Goal: Ask a question

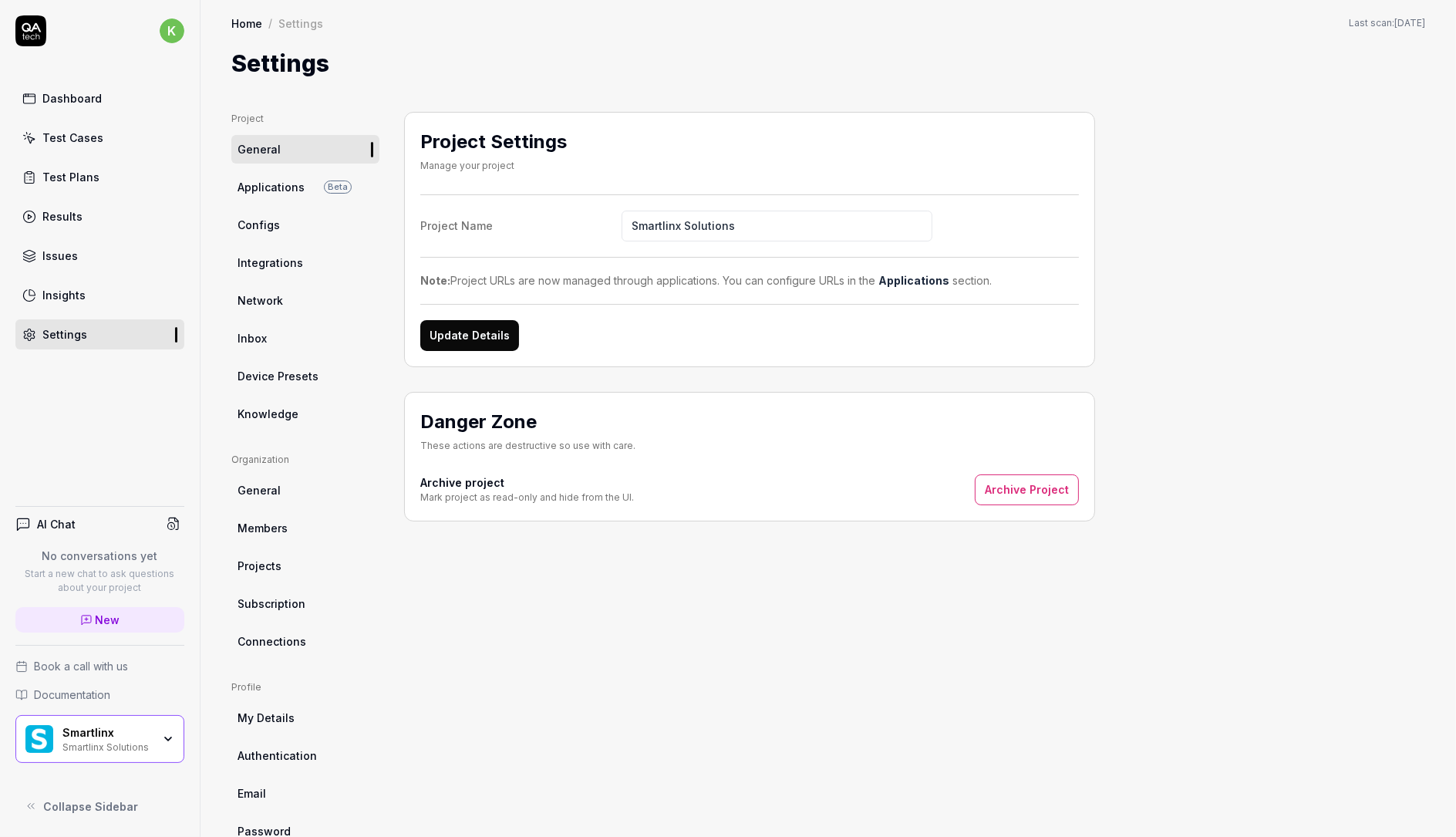
click at [689, 600] on div "Project Settings Manage your project Project Name Smartlinx Solutions Note: Pro…" at bounding box center [750, 479] width 691 height 734
click at [689, 599] on div "Project Settings Manage your project Project Name Smartlinx Solutions Note: Pro…" at bounding box center [750, 479] width 691 height 734
click at [284, 223] on link "Configs" at bounding box center [305, 225] width 148 height 28
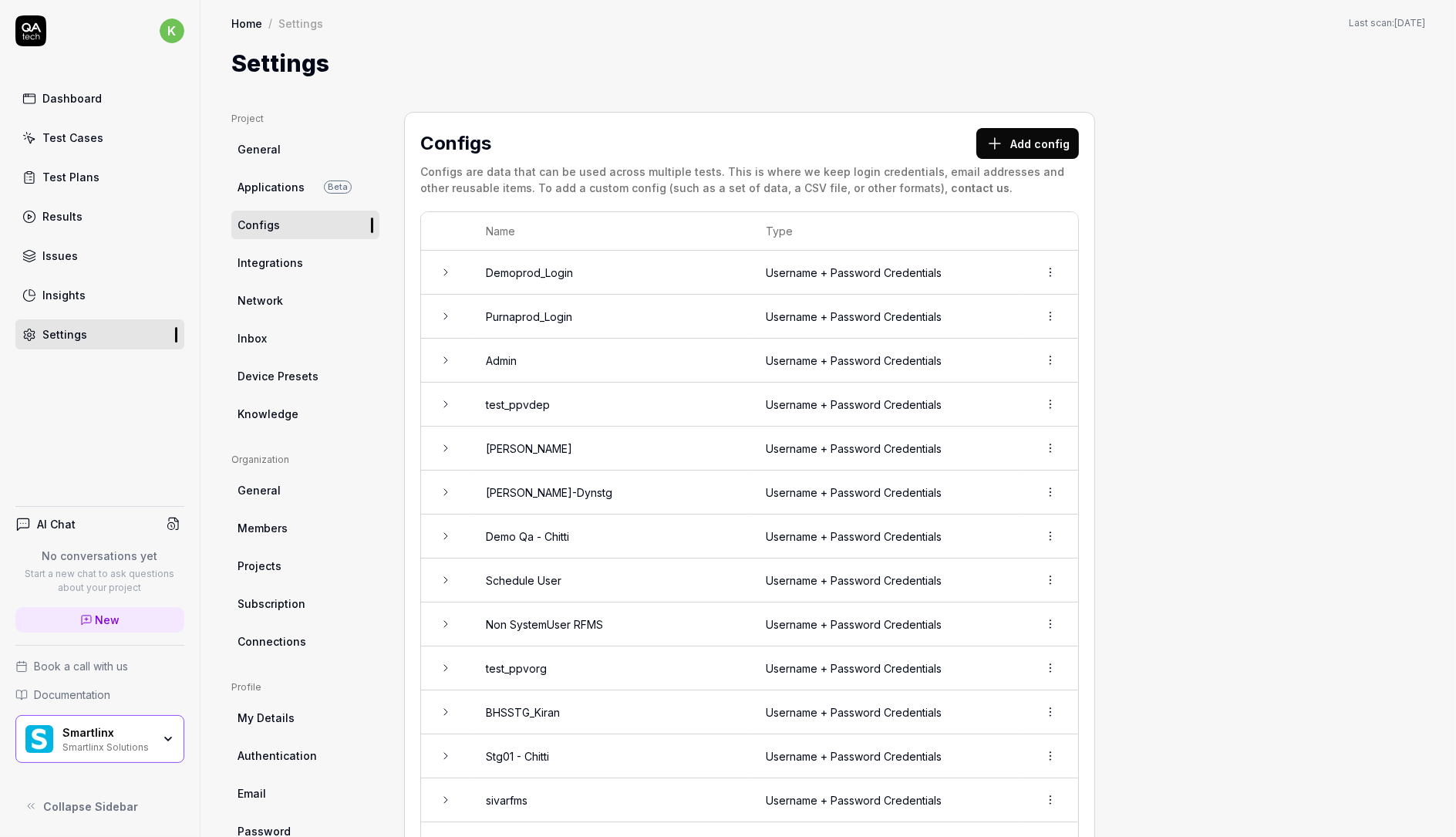
click at [450, 270] on icon at bounding box center [446, 272] width 13 height 13
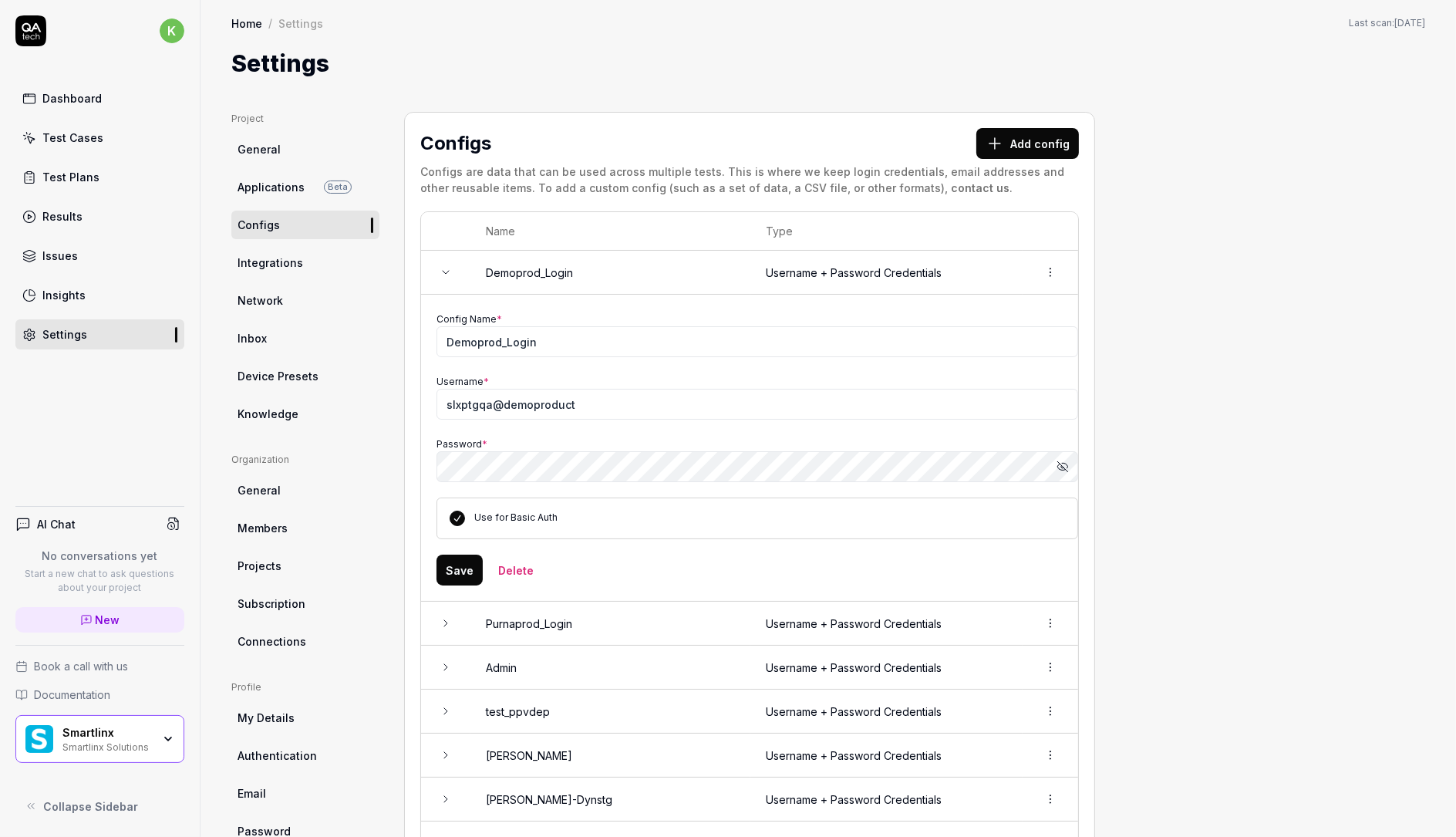
click at [449, 269] on icon at bounding box center [446, 272] width 13 height 13
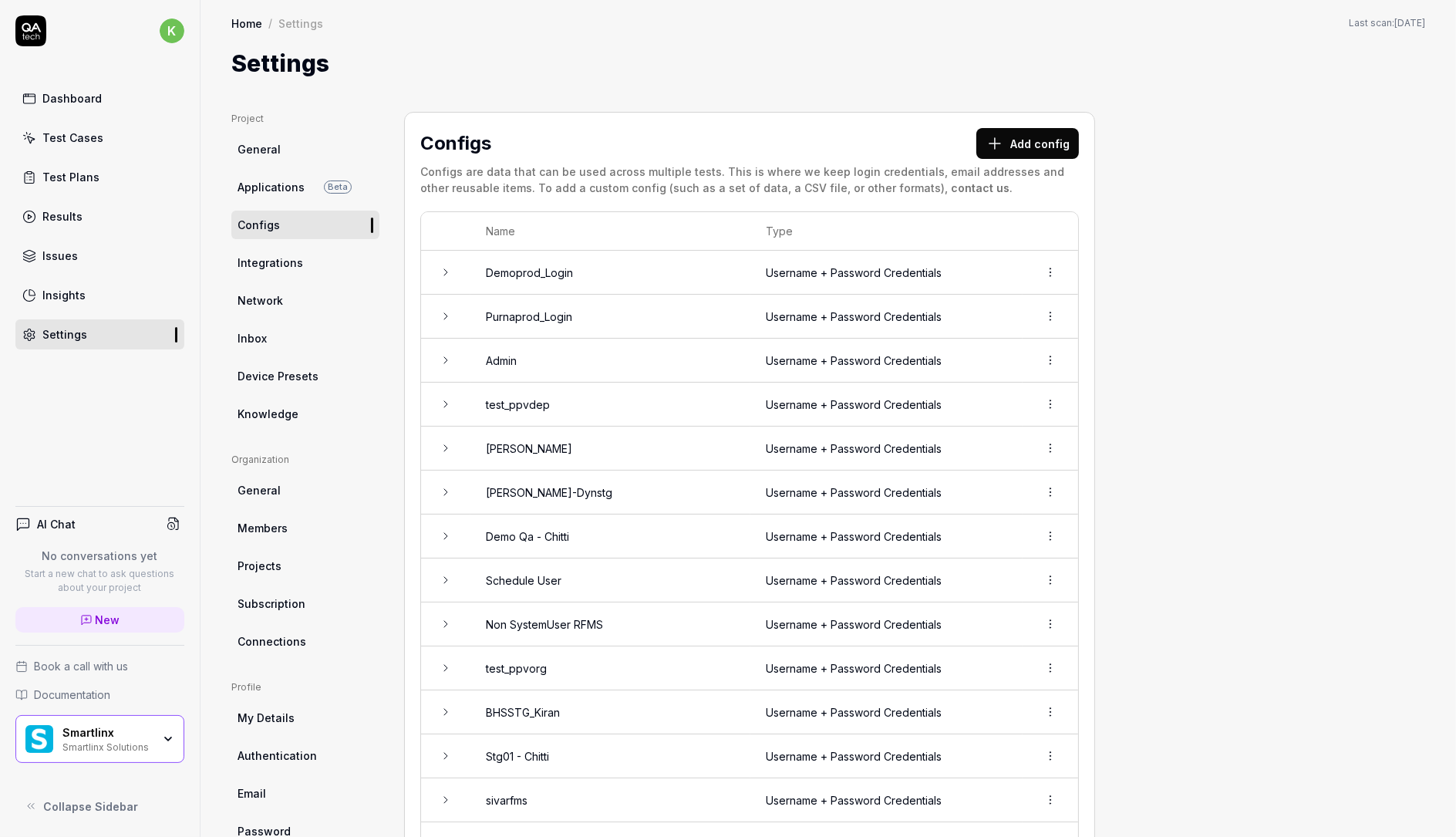
click at [281, 256] on span "Integrations" at bounding box center [270, 263] width 66 height 17
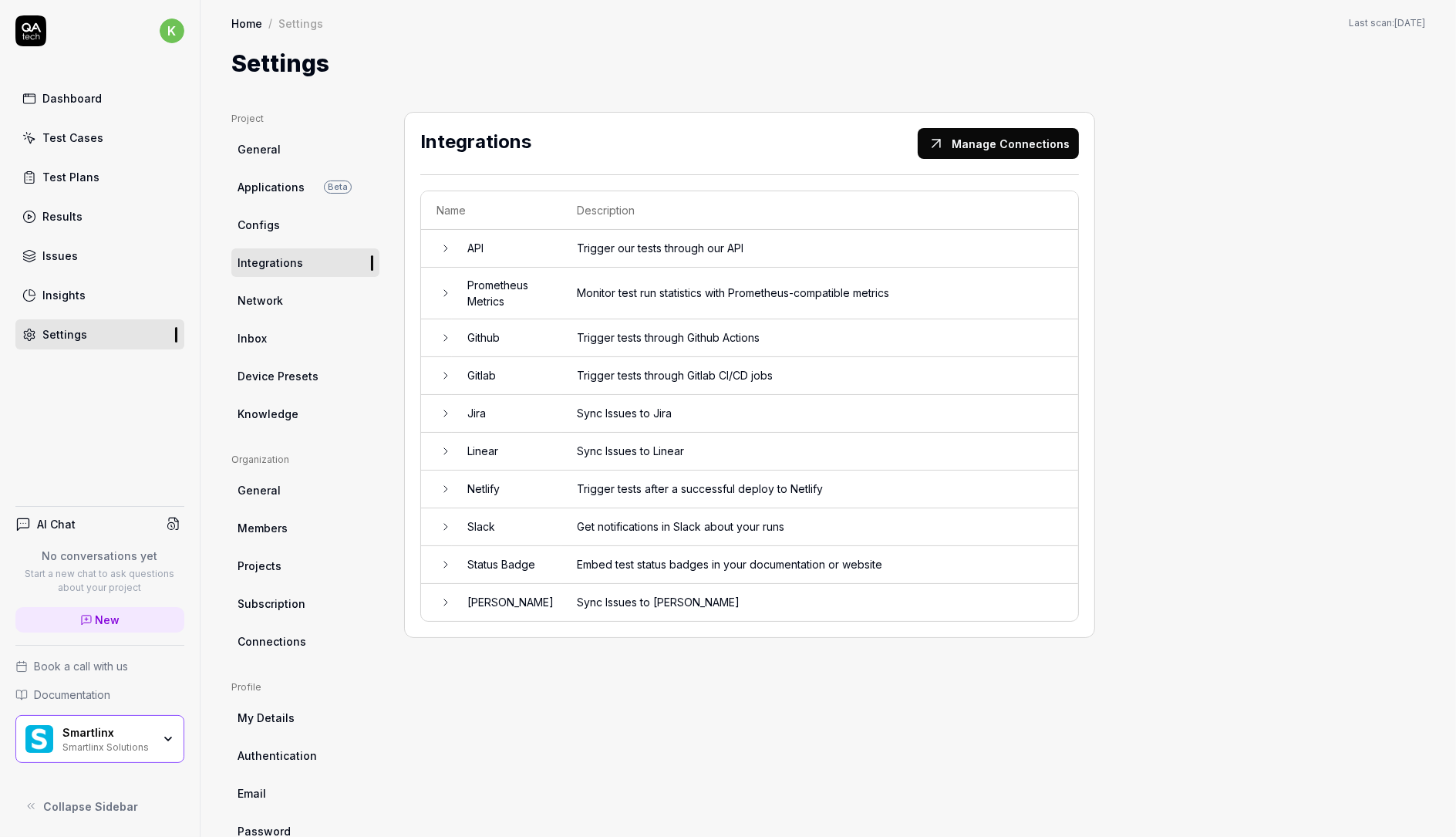
click at [294, 216] on link "Configs" at bounding box center [305, 225] width 148 height 28
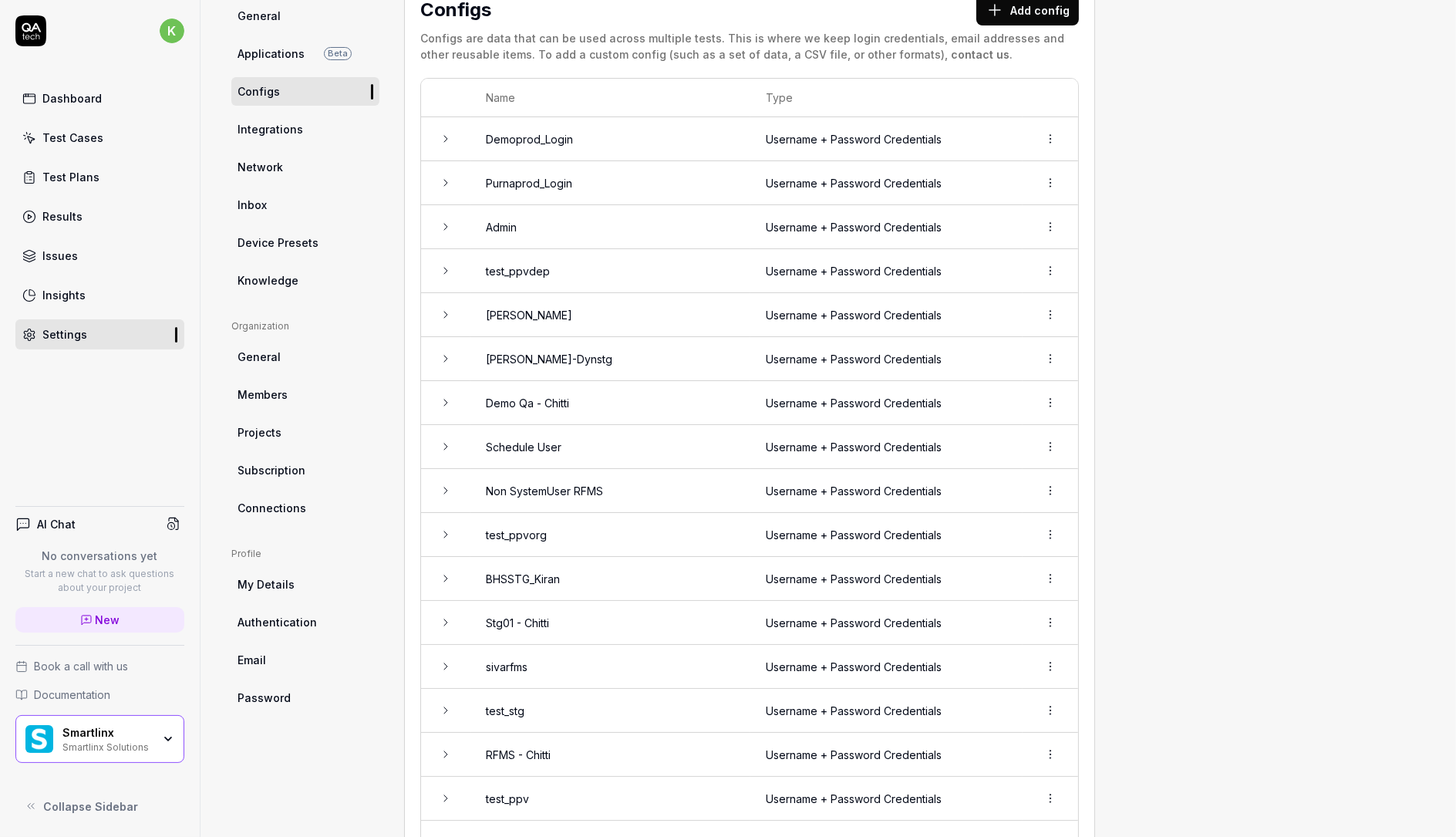
scroll to position [222, 0]
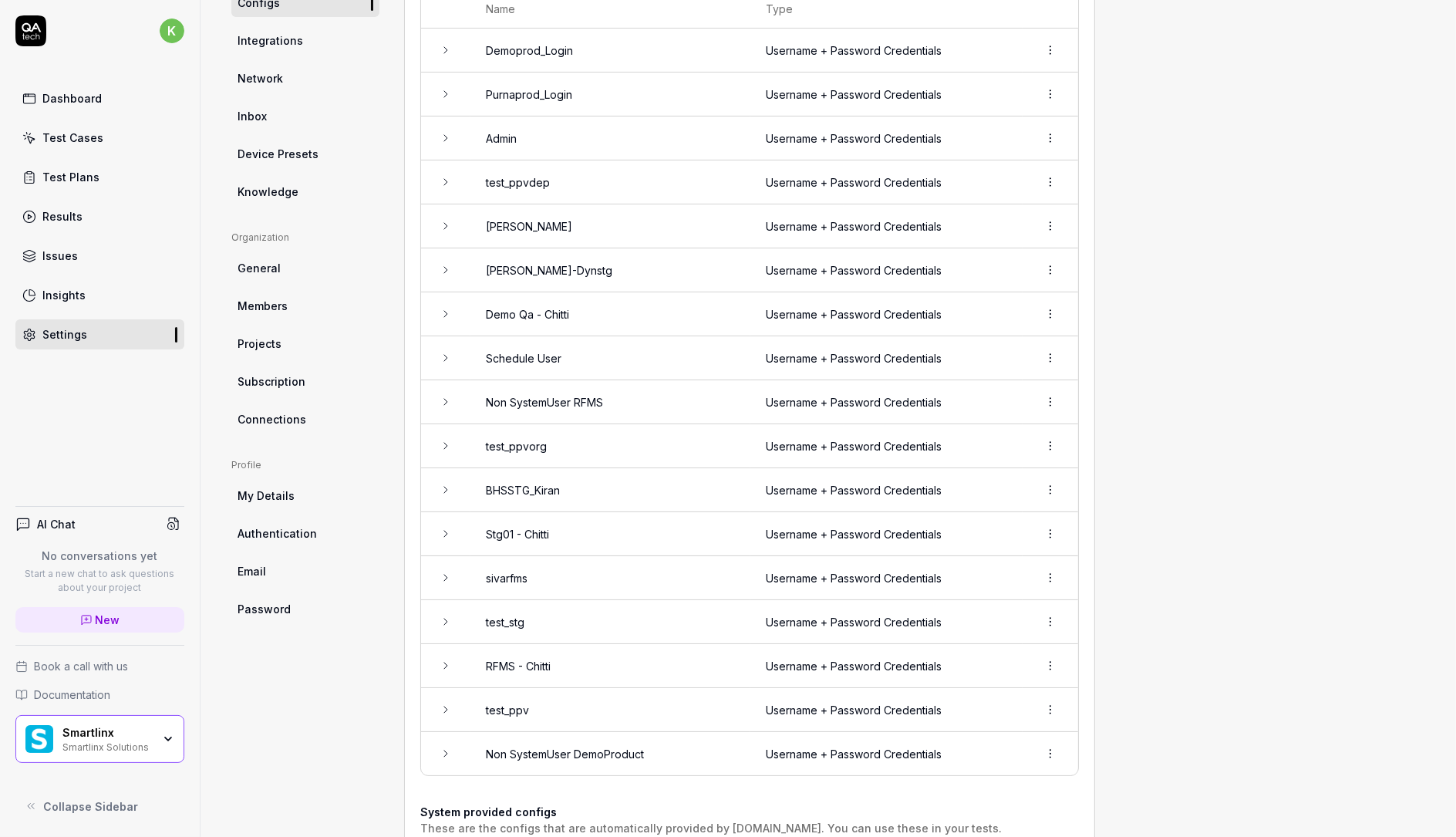
click at [593, 306] on td "Demo Qa - Chitti" at bounding box center [610, 314] width 280 height 44
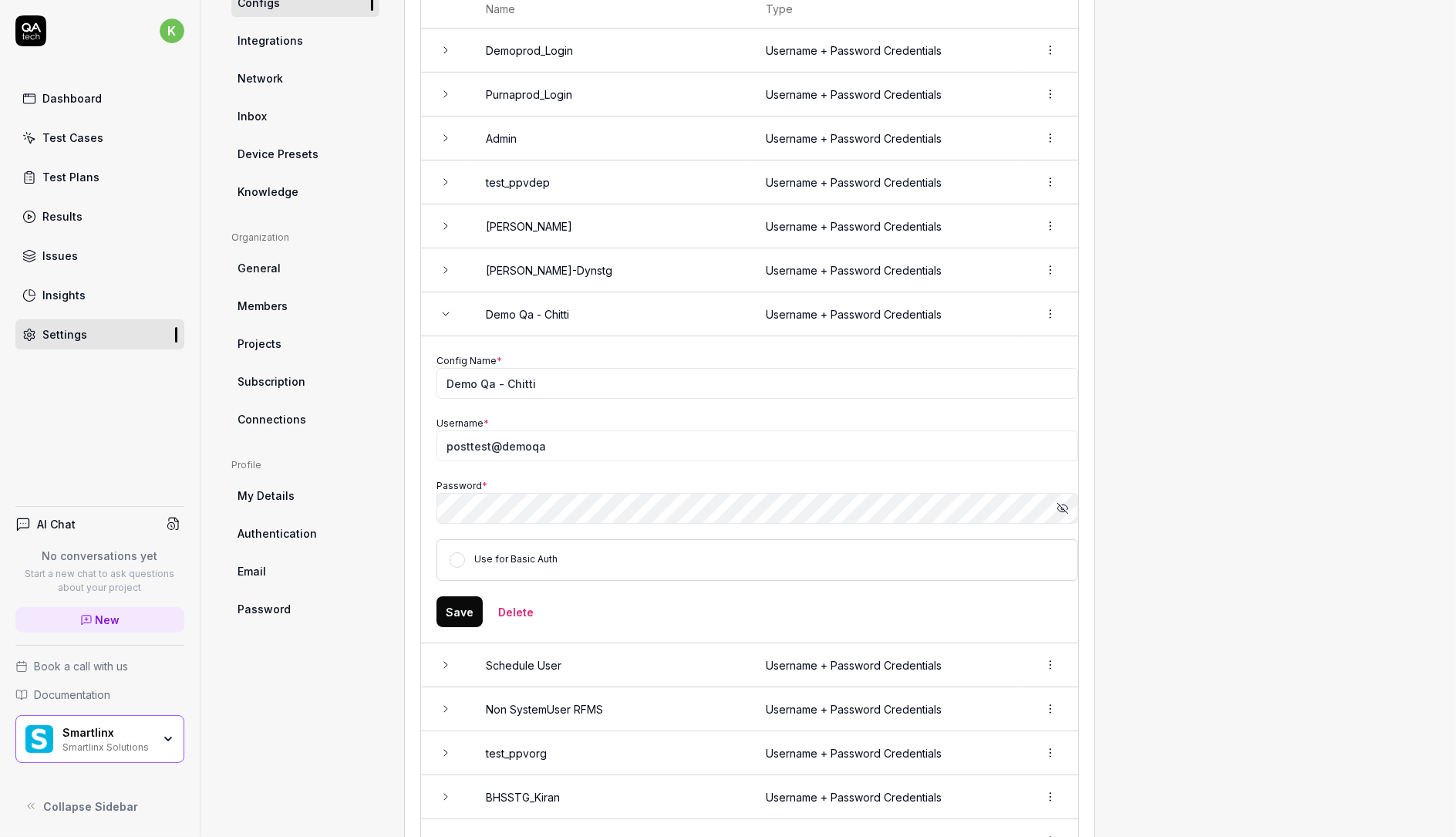
click at [593, 306] on td "Demo Qa - Chitti" at bounding box center [610, 314] width 280 height 44
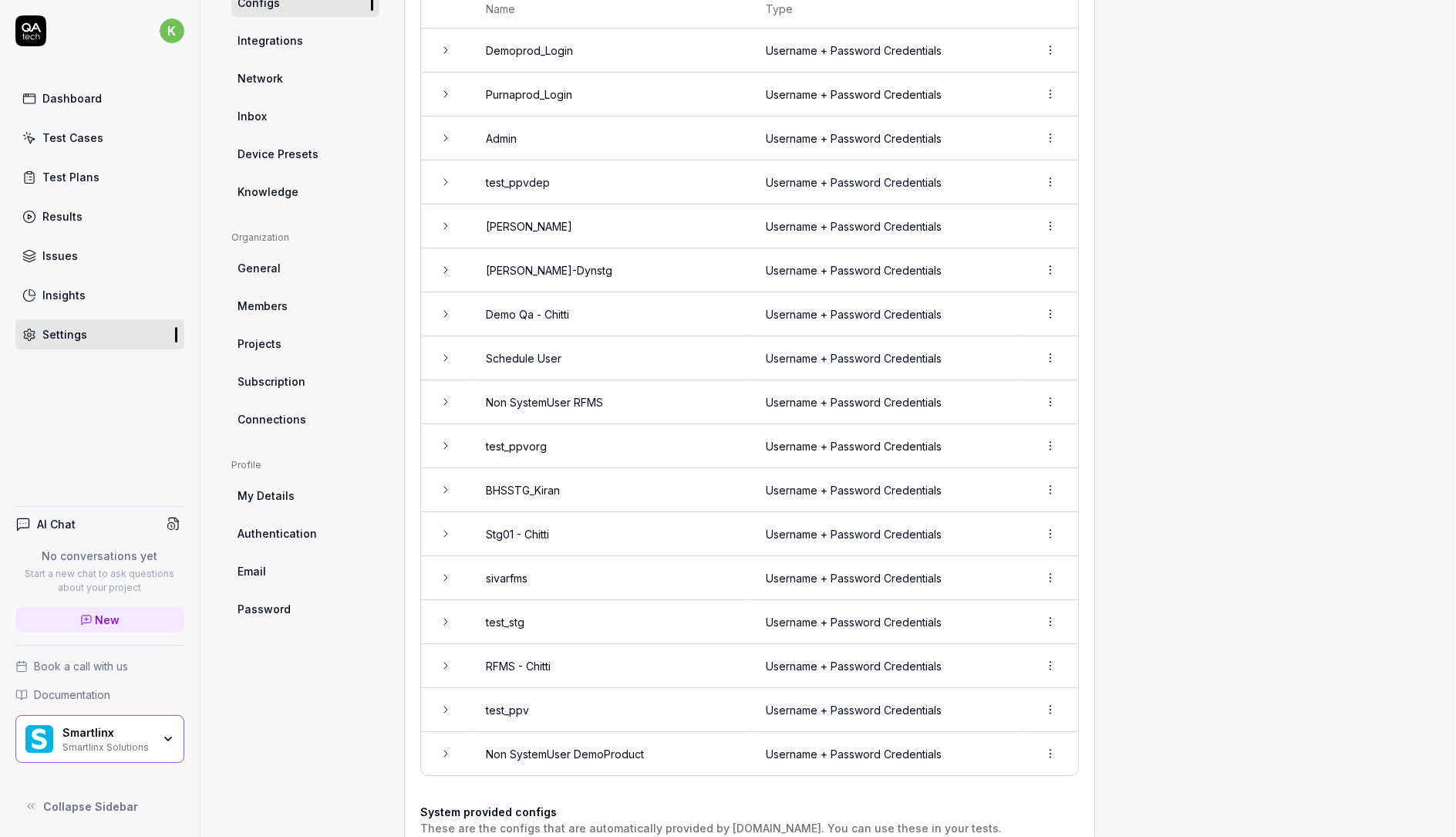
click at [282, 412] on span "Connections" at bounding box center [271, 419] width 69 height 17
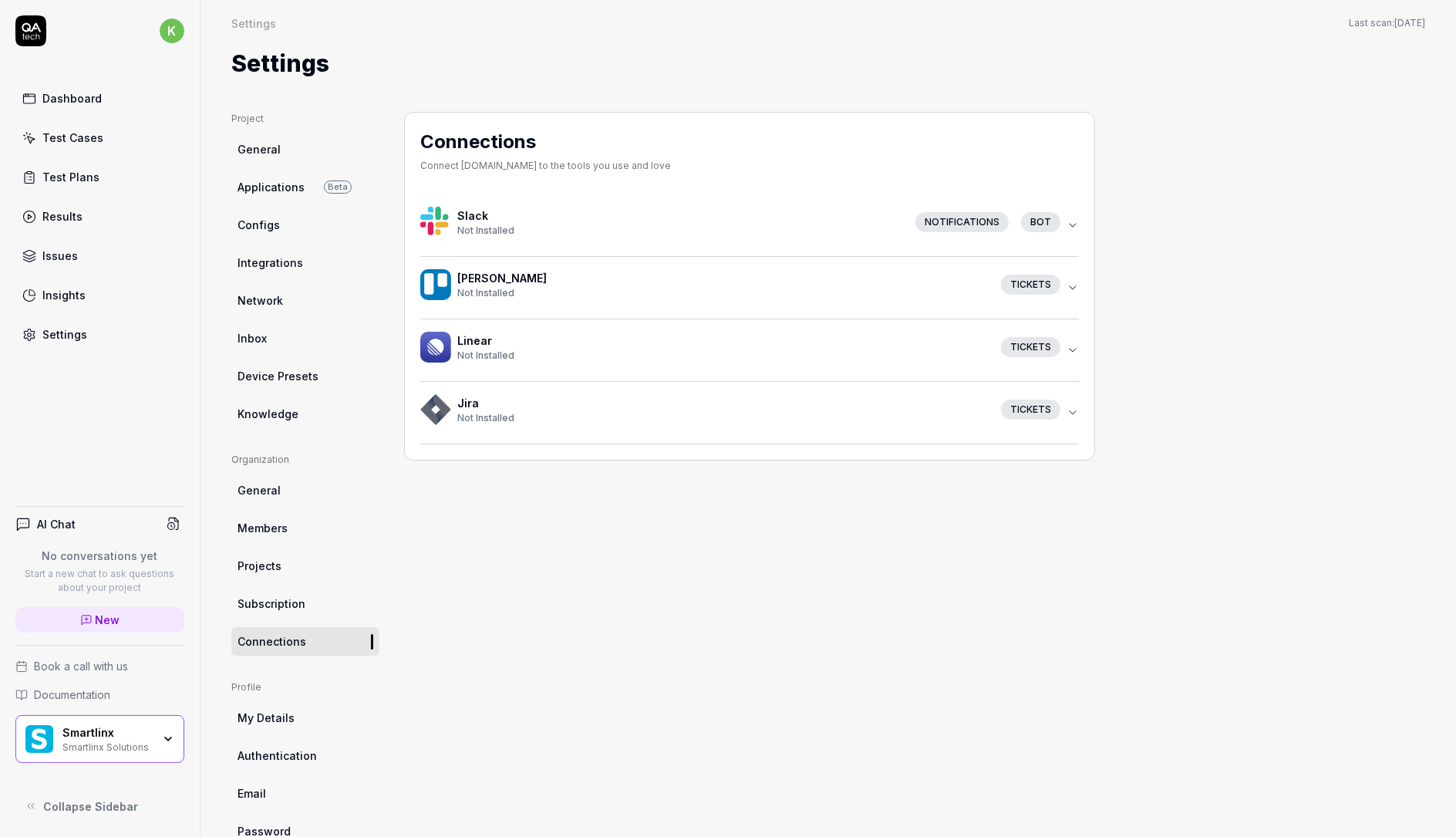
click at [278, 602] on span "Subscription" at bounding box center [271, 603] width 68 height 17
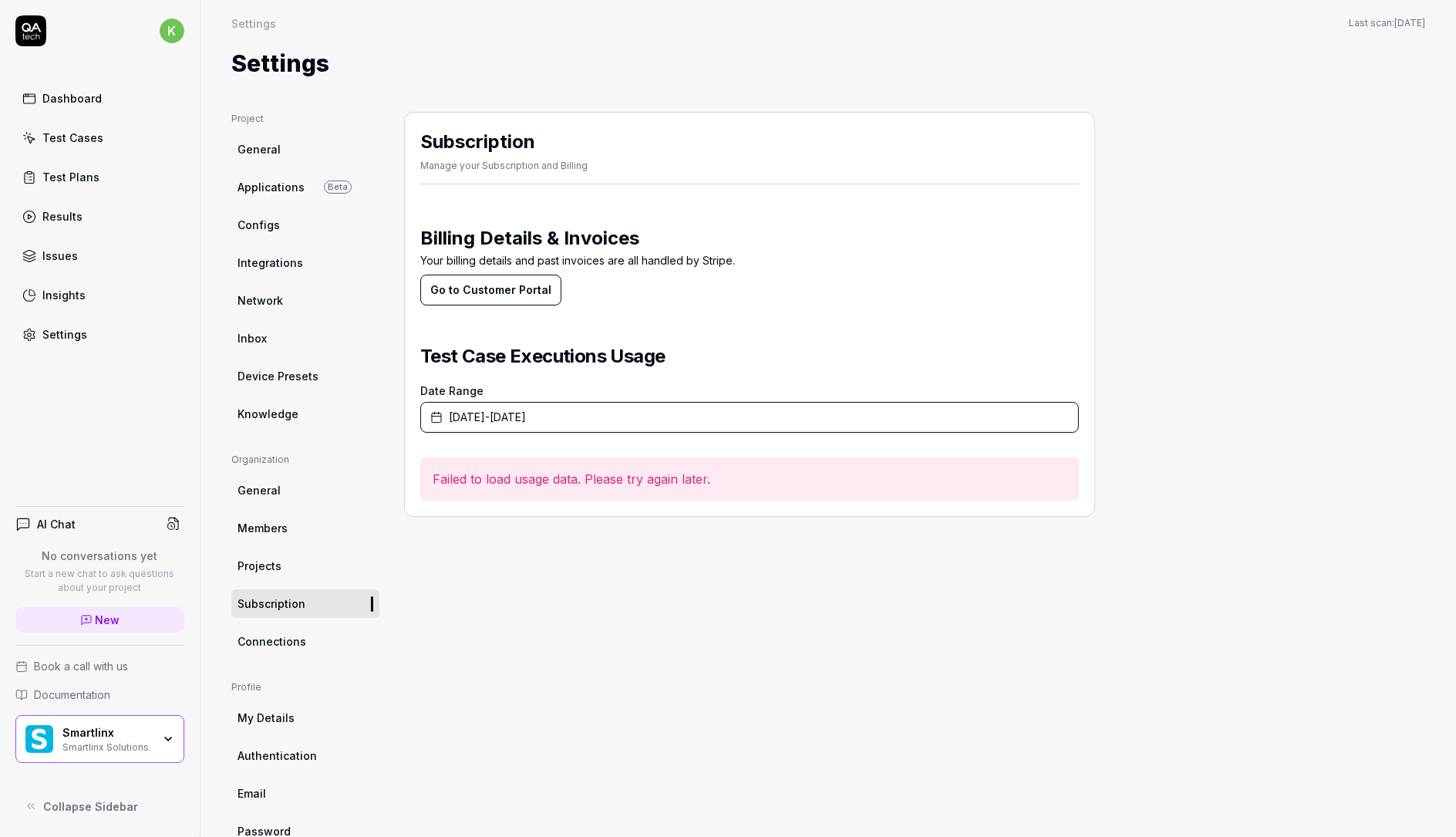
click at [271, 559] on span "Projects" at bounding box center [260, 566] width 44 height 17
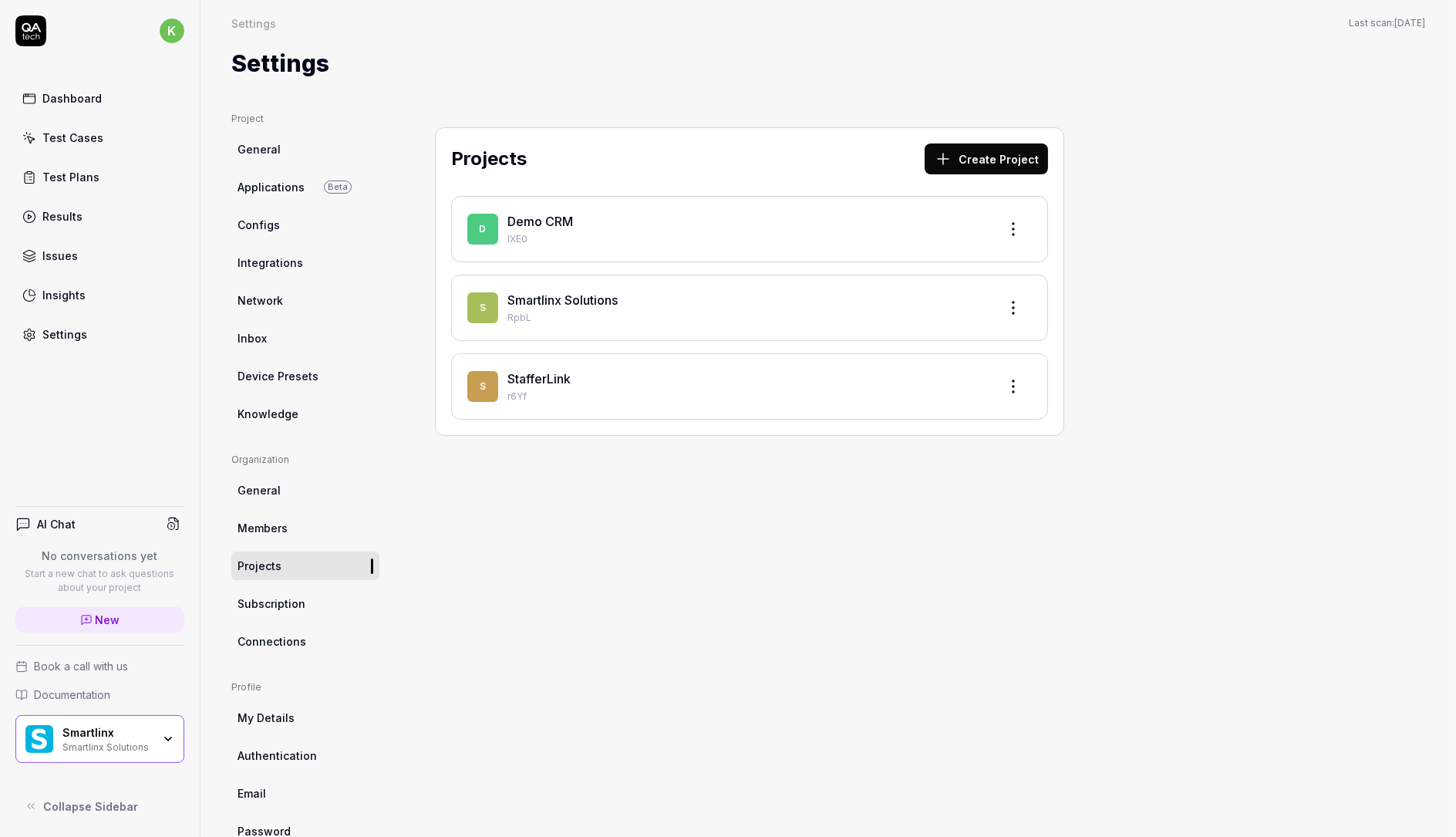
click at [88, 97] on div "Dashboard" at bounding box center [72, 98] width 59 height 17
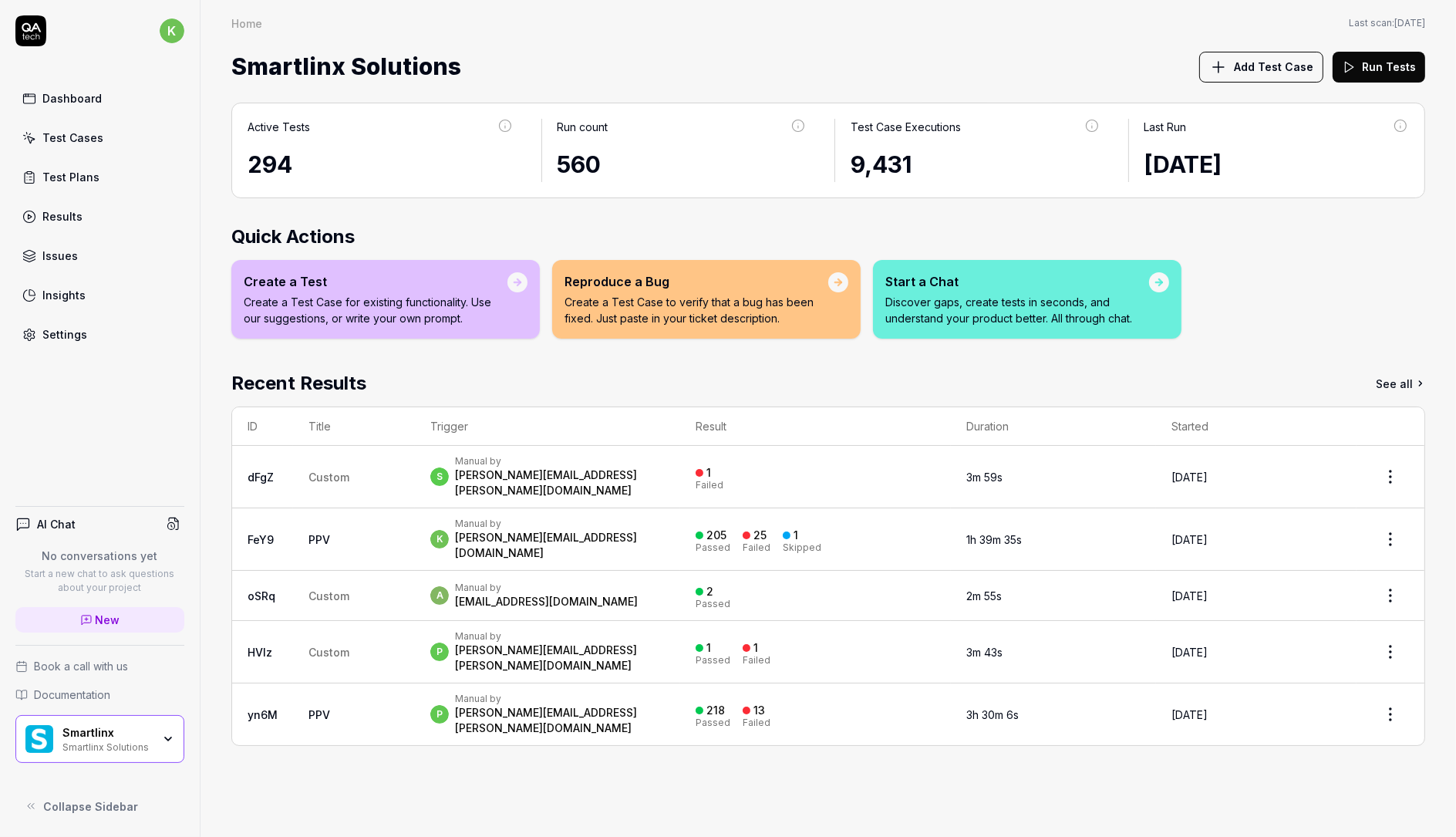
click at [84, 138] on div "Test Cases" at bounding box center [73, 137] width 61 height 17
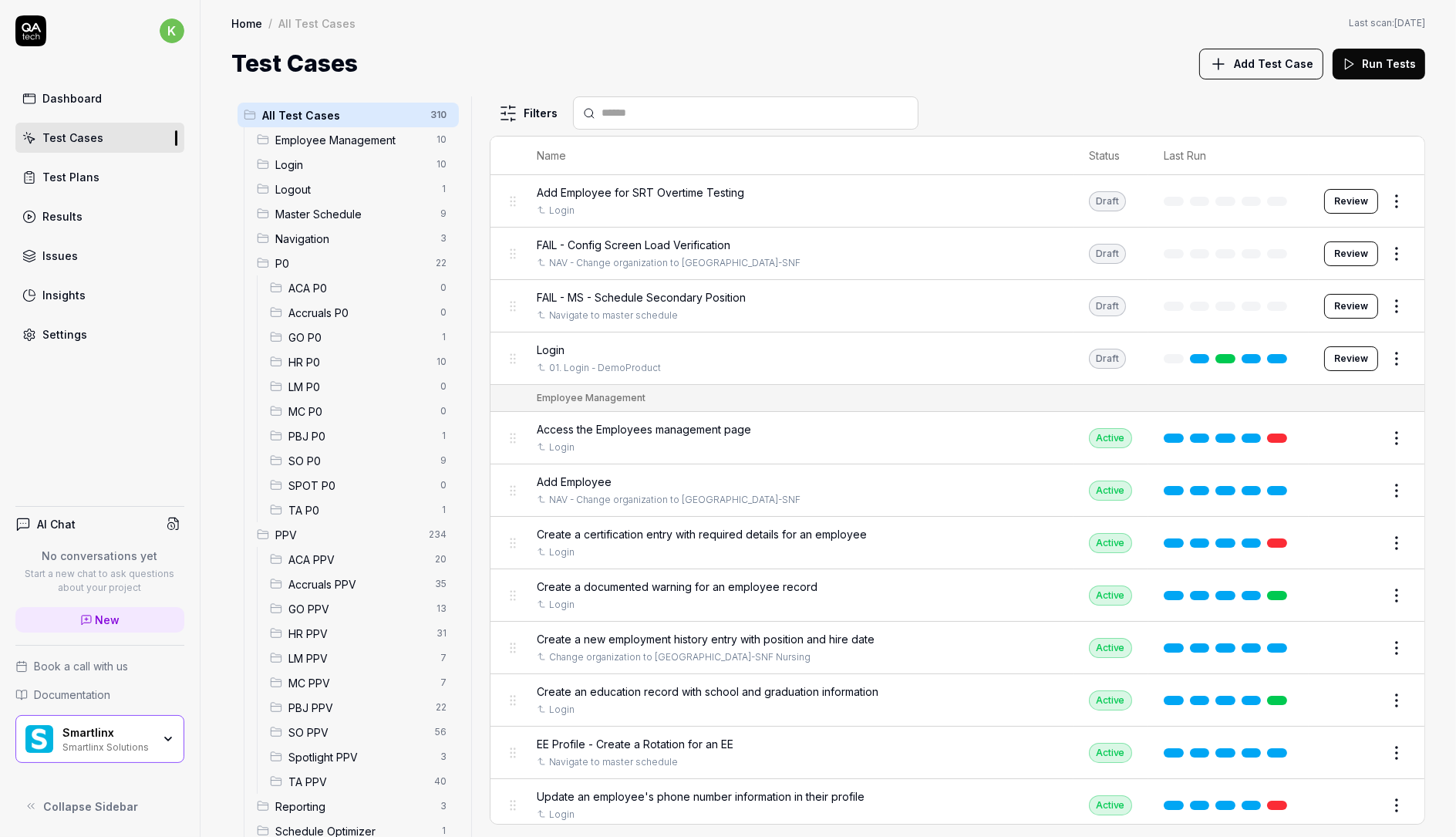
click at [88, 92] on div "Dashboard" at bounding box center [72, 98] width 59 height 17
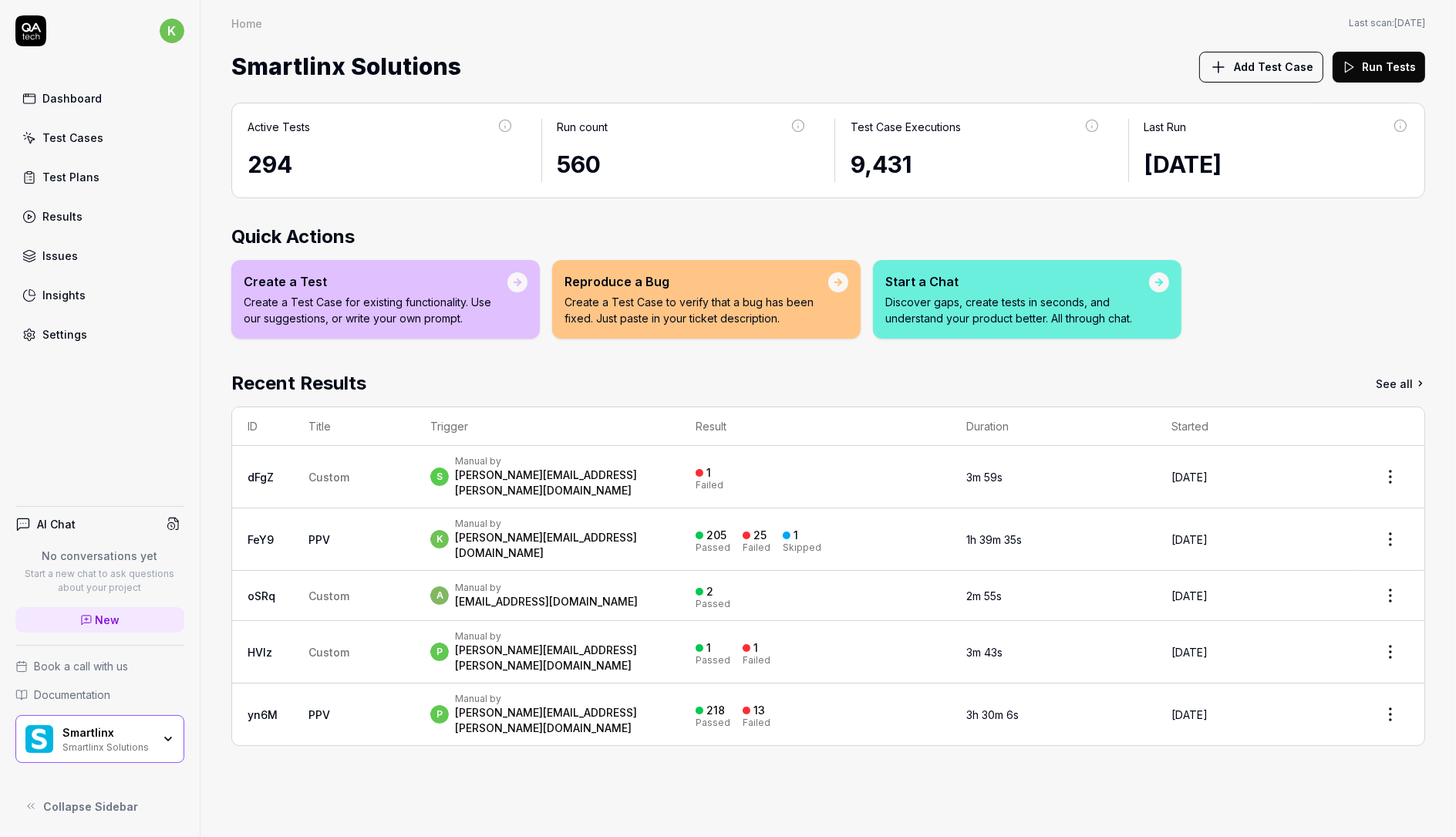
click at [123, 734] on div "Smartlinx" at bounding box center [107, 733] width 89 height 14
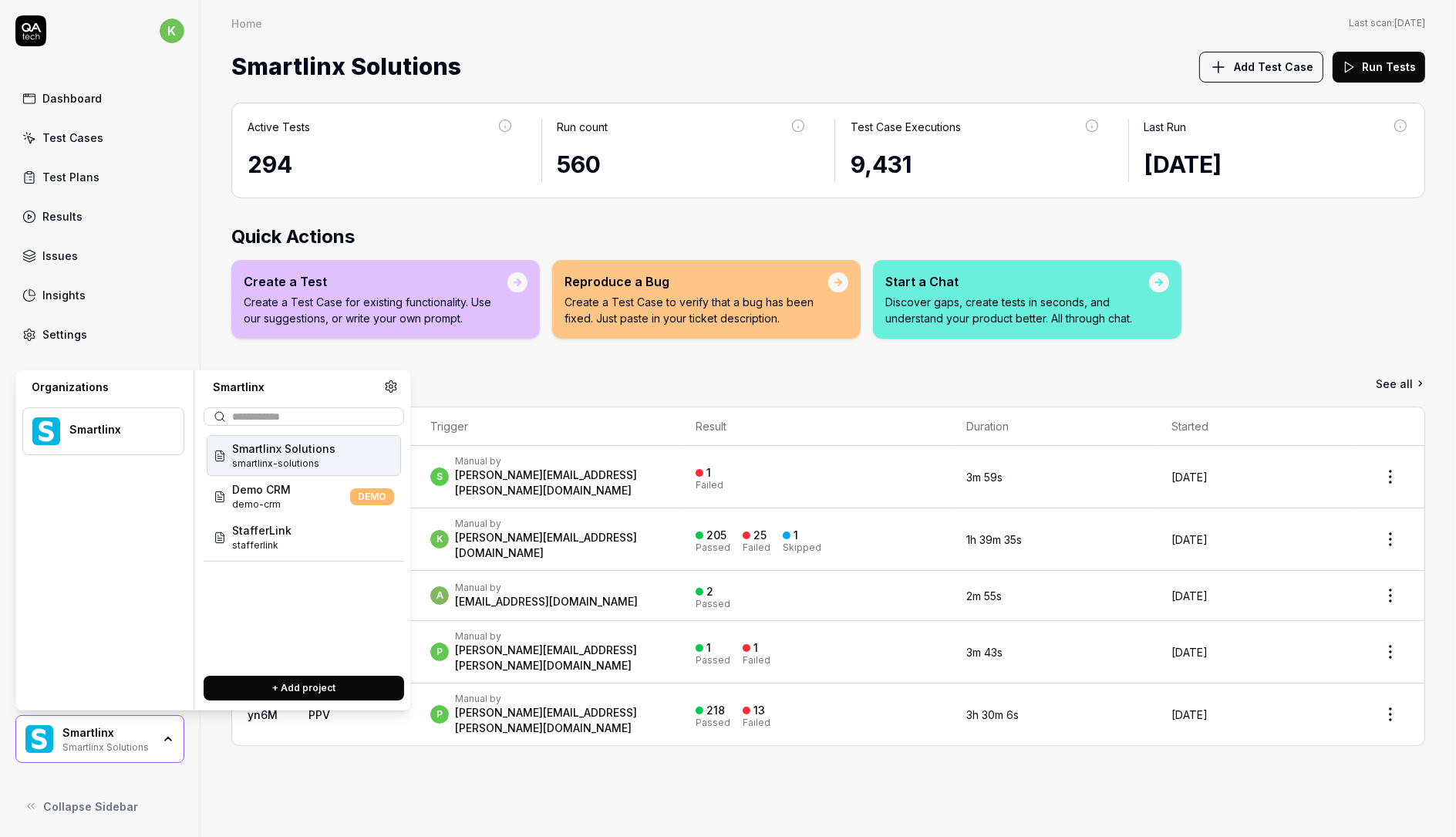
click at [317, 687] on button "+ Add project" at bounding box center [304, 687] width 200 height 24
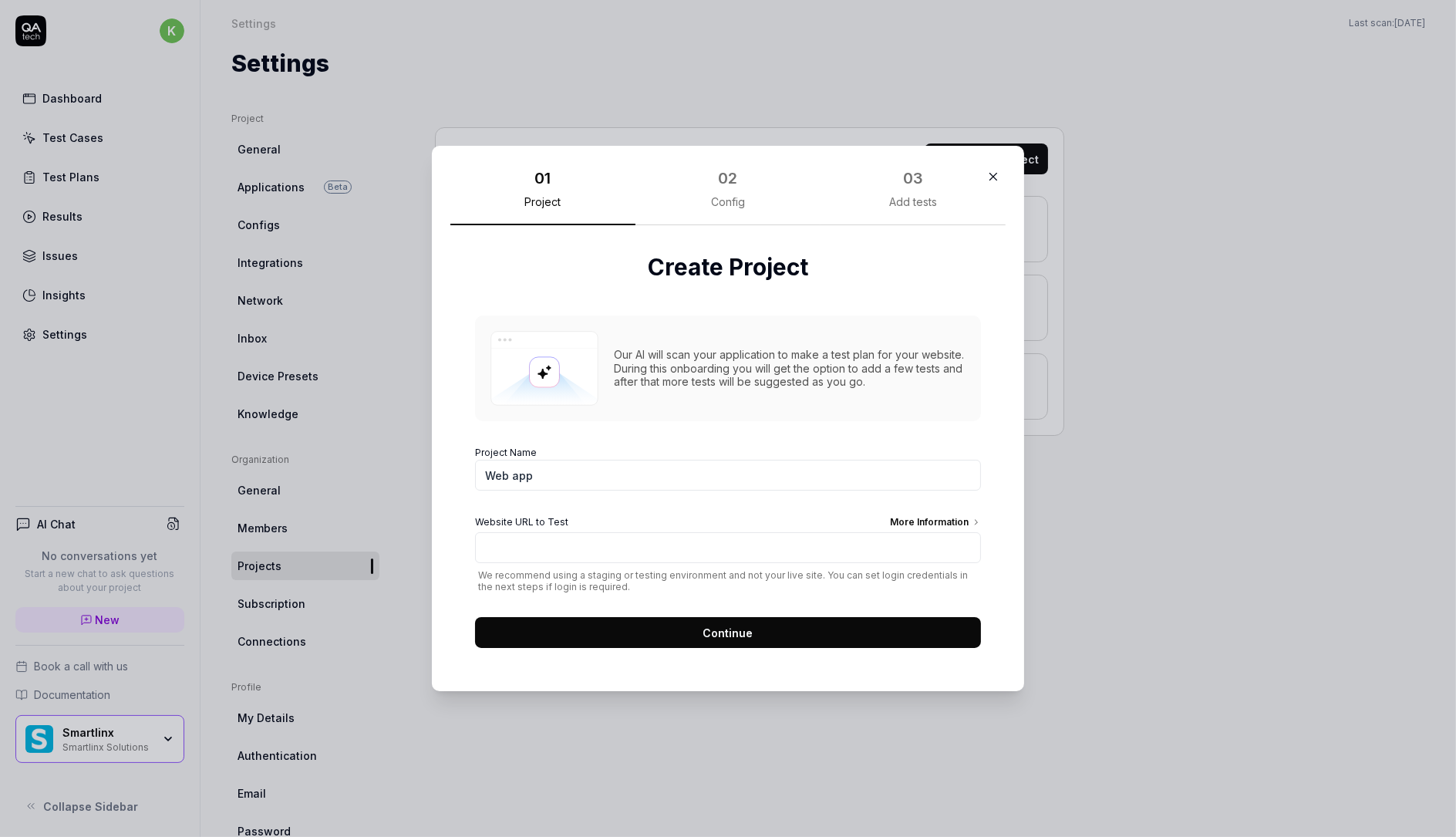
click at [986, 181] on icon "button" at bounding box center [994, 177] width 14 height 14
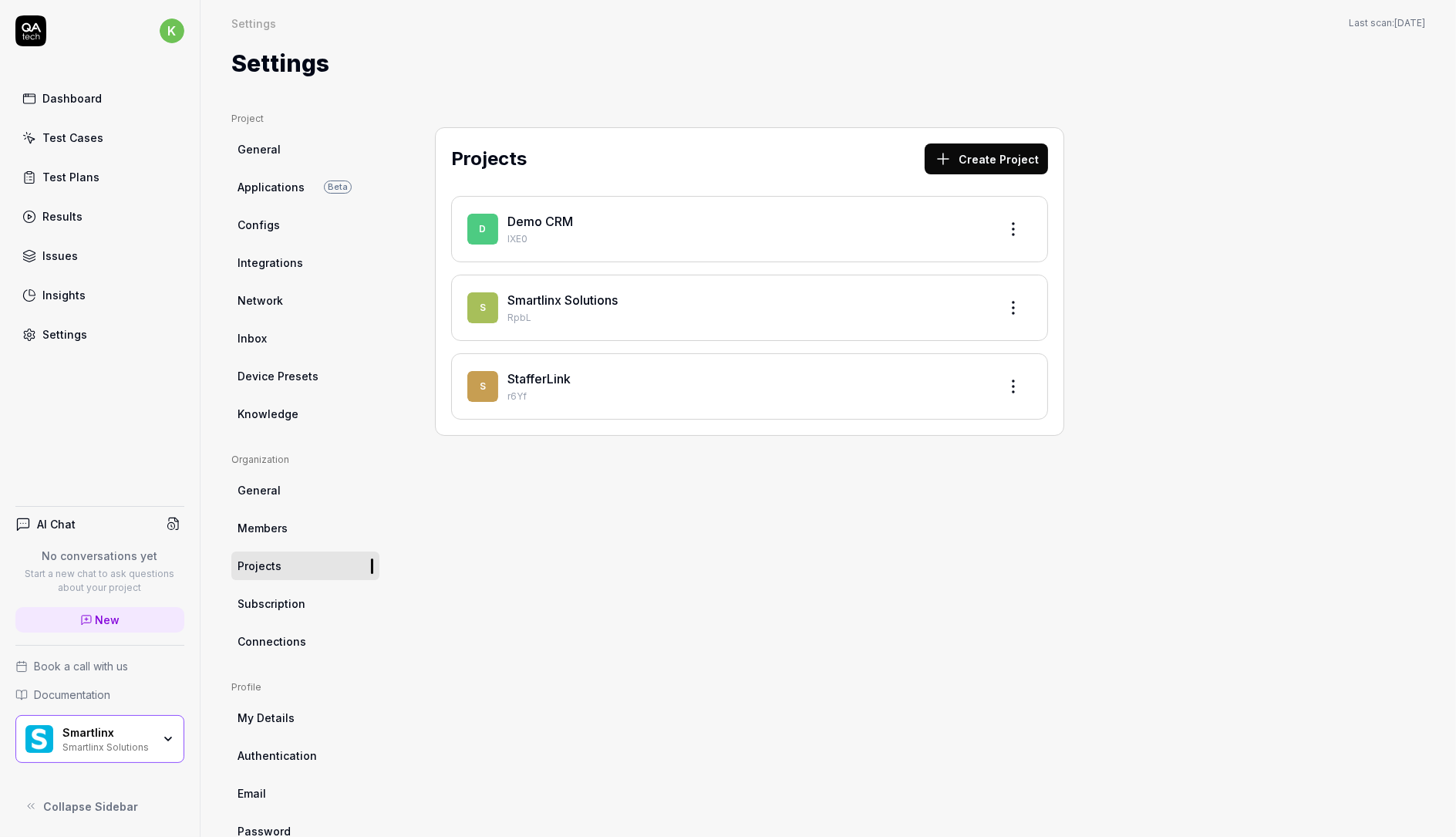
click at [596, 233] on p "IXE0" at bounding box center [747, 239] width 478 height 14
click at [556, 219] on link "Demo CRM" at bounding box center [540, 222] width 66 height 16
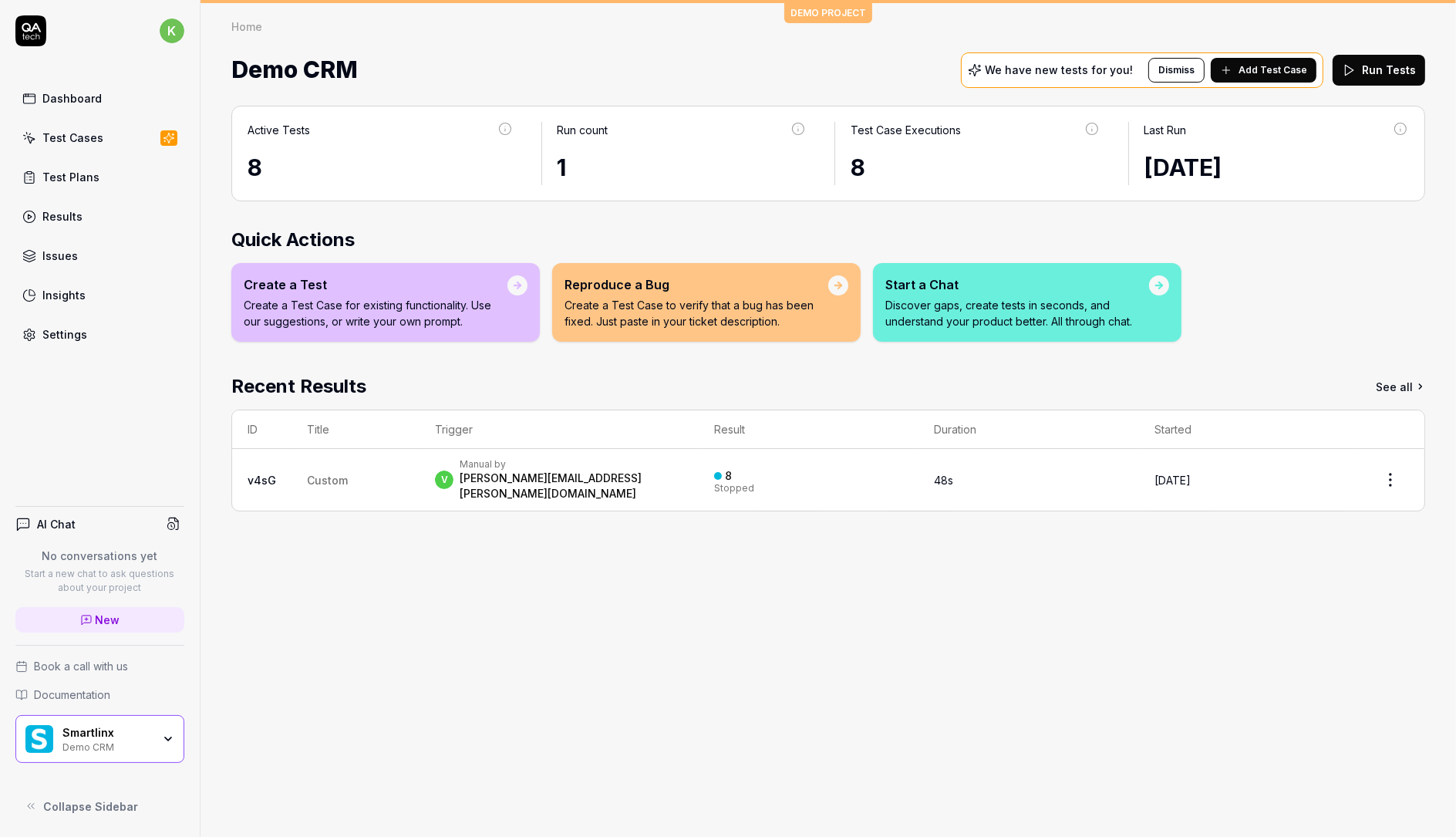
click at [172, 136] on icon at bounding box center [169, 138] width 14 height 13
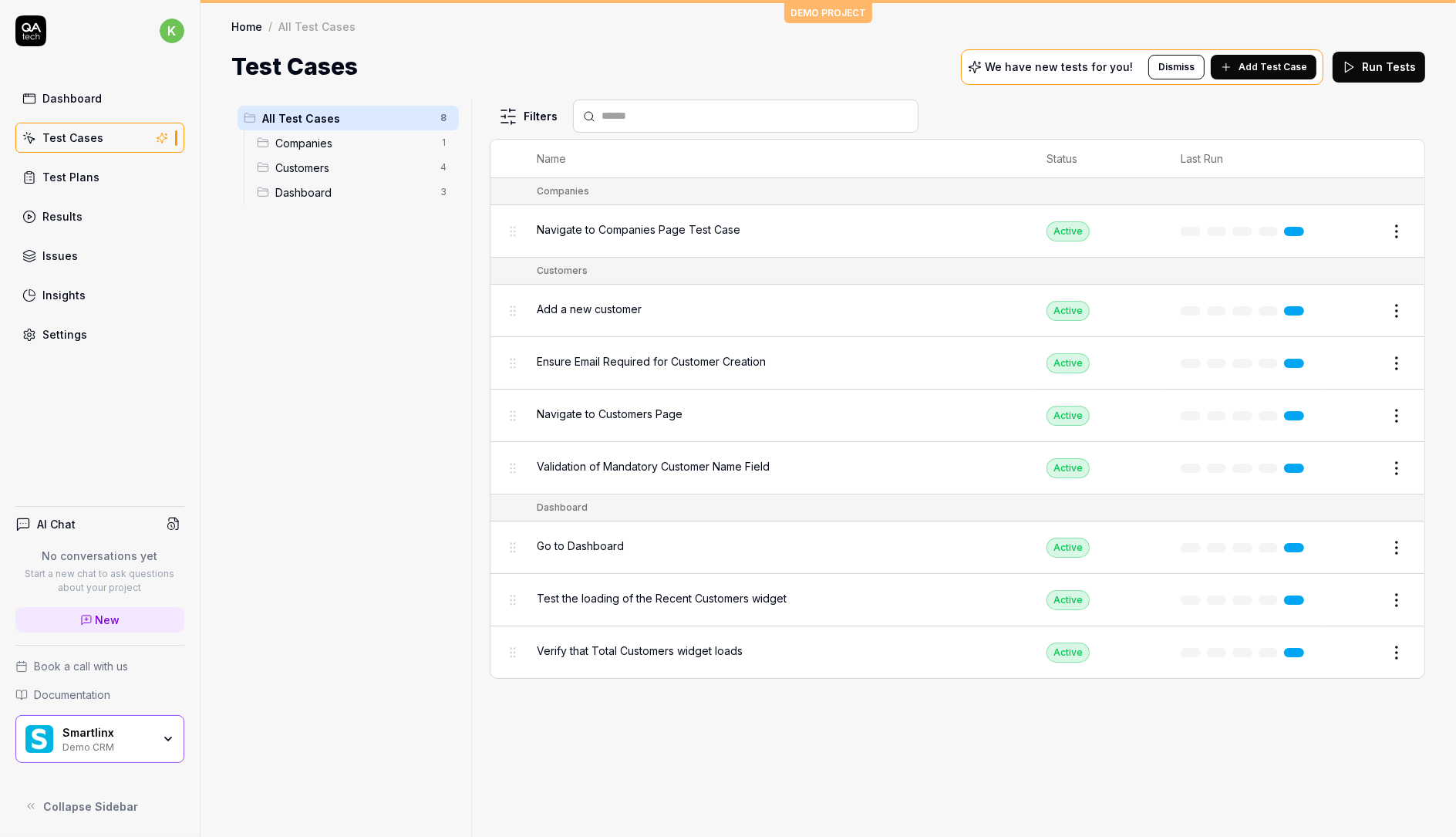
click at [1263, 63] on span "Add Test Case" at bounding box center [1273, 67] width 69 height 14
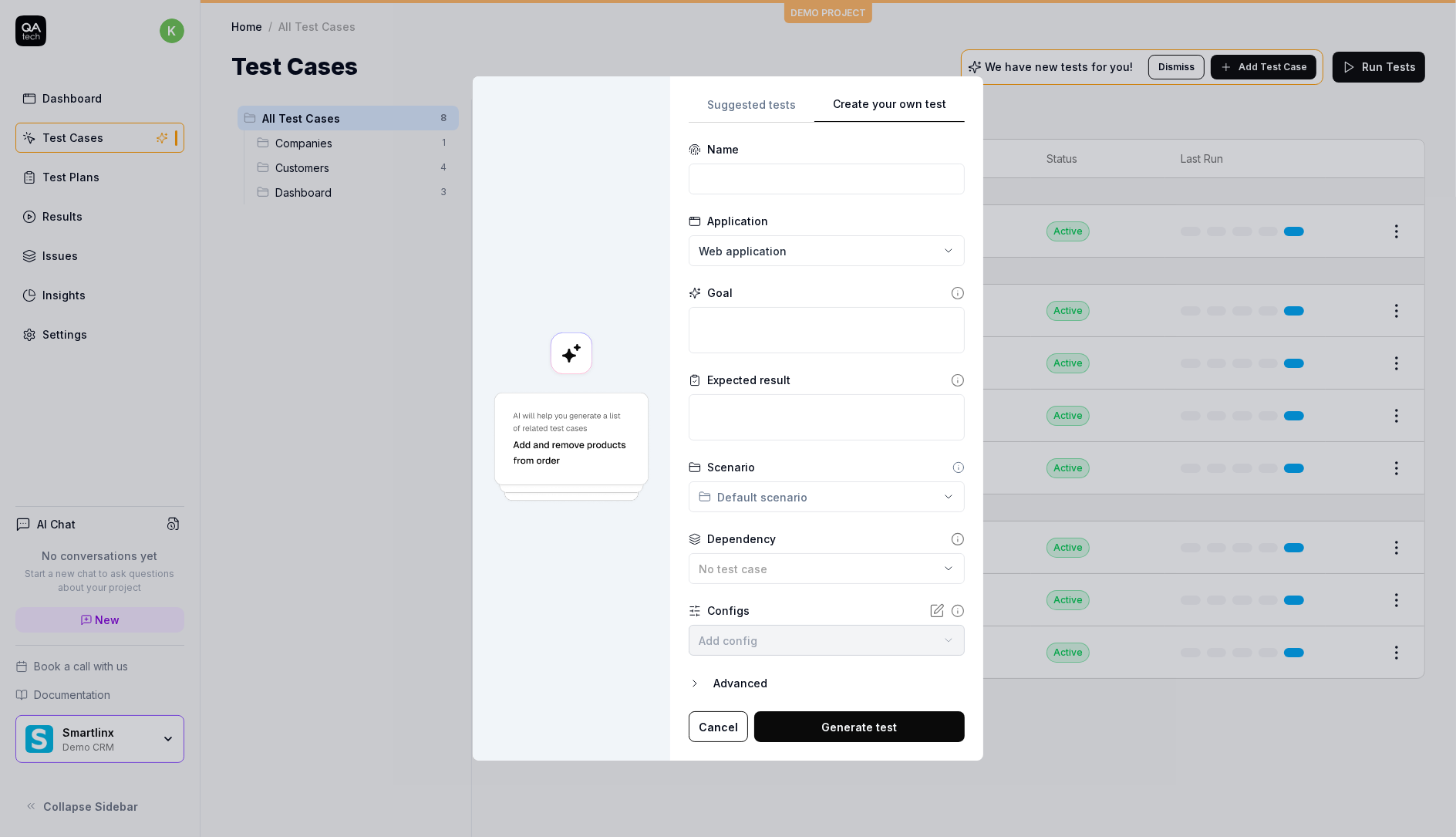
click at [934, 47] on div "Create your own test Suggested tests Create your own test Name Application Web …" at bounding box center [728, 418] width 1456 height 837
click at [768, 177] on input at bounding box center [827, 178] width 276 height 31
click at [721, 730] on button "Cancel" at bounding box center [718, 726] width 59 height 31
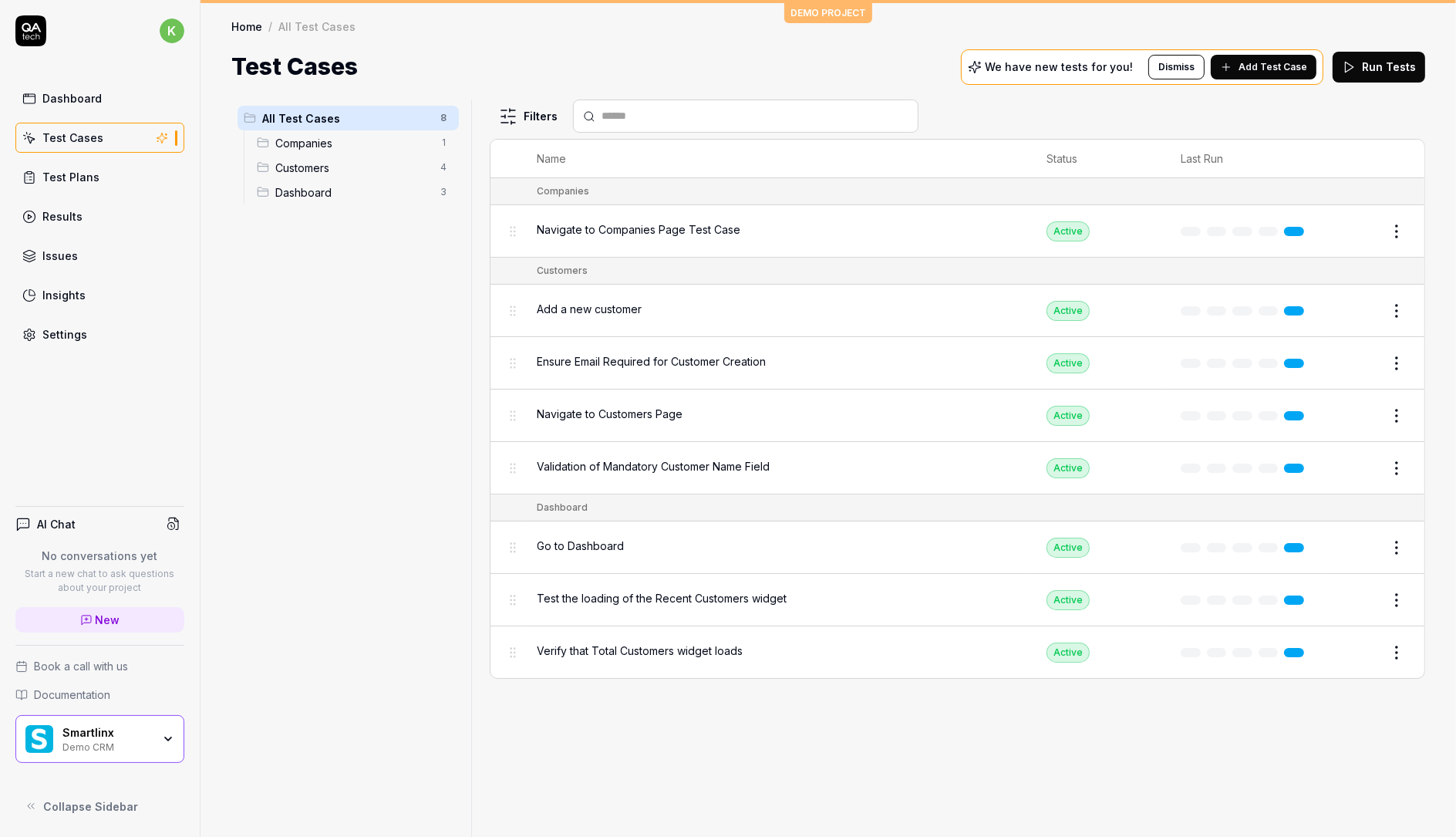
click at [80, 92] on div "Dashboard" at bounding box center [72, 98] width 59 height 17
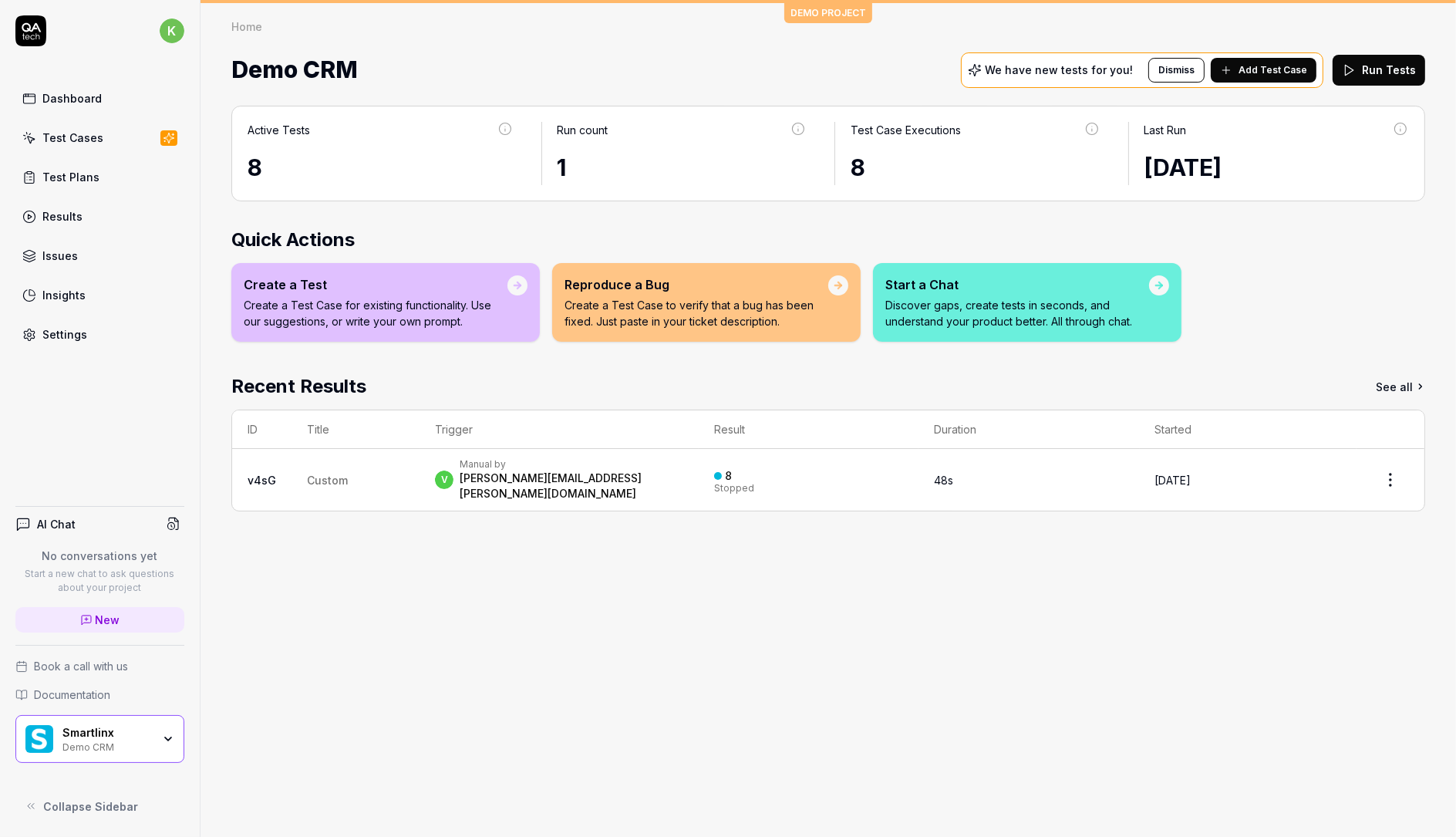
click at [116, 732] on div "Smartlinx" at bounding box center [107, 733] width 89 height 14
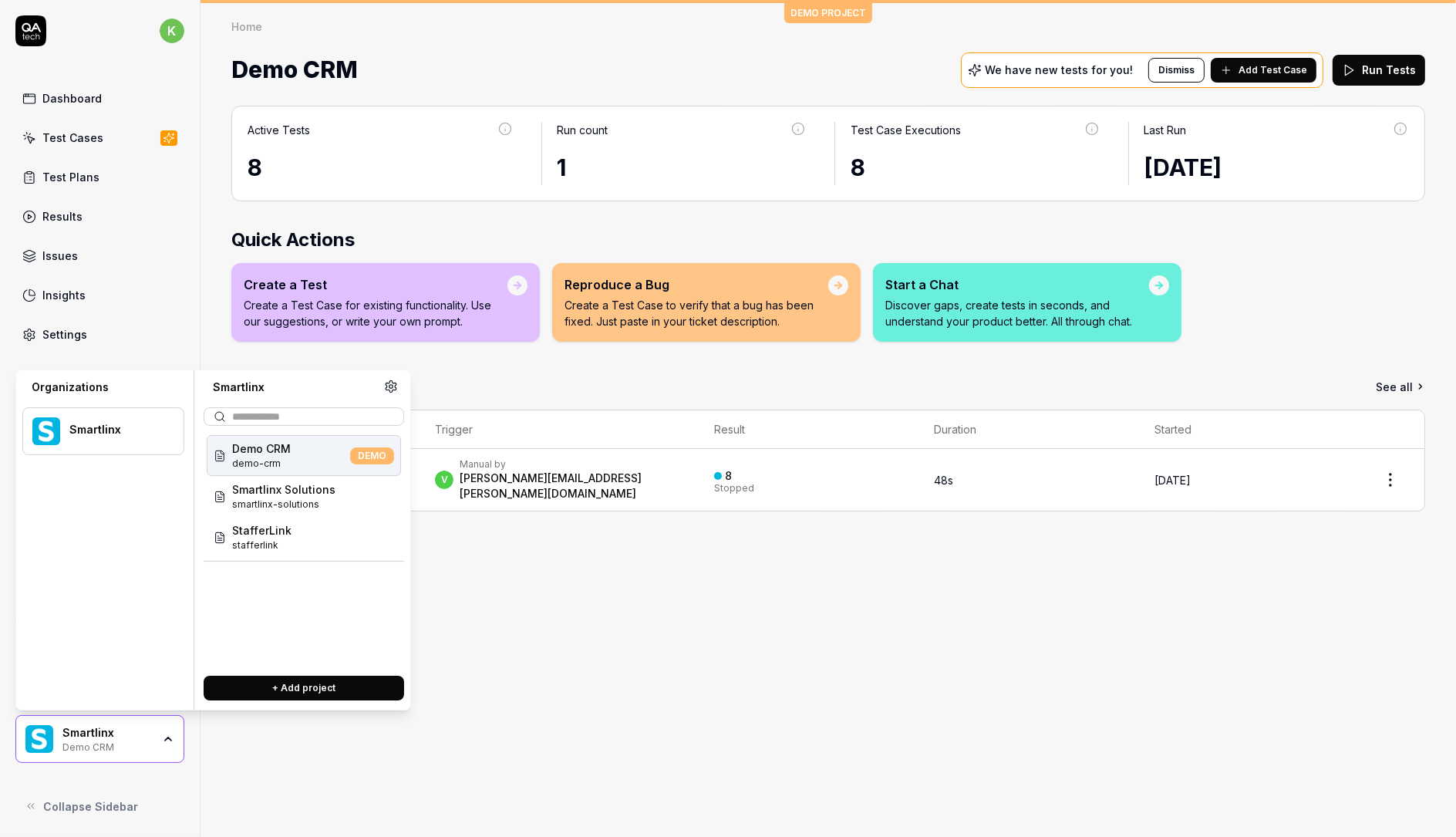
click at [128, 429] on div "Smartlinx" at bounding box center [116, 430] width 94 height 14
click at [127, 429] on div "Smartlinx" at bounding box center [116, 430] width 94 height 14
click at [578, 594] on div "Active Tests 8 Run count 1 Test Case Executions 8 Last Run [DATE] Quick Actions…" at bounding box center [828, 463] width 1256 height 746
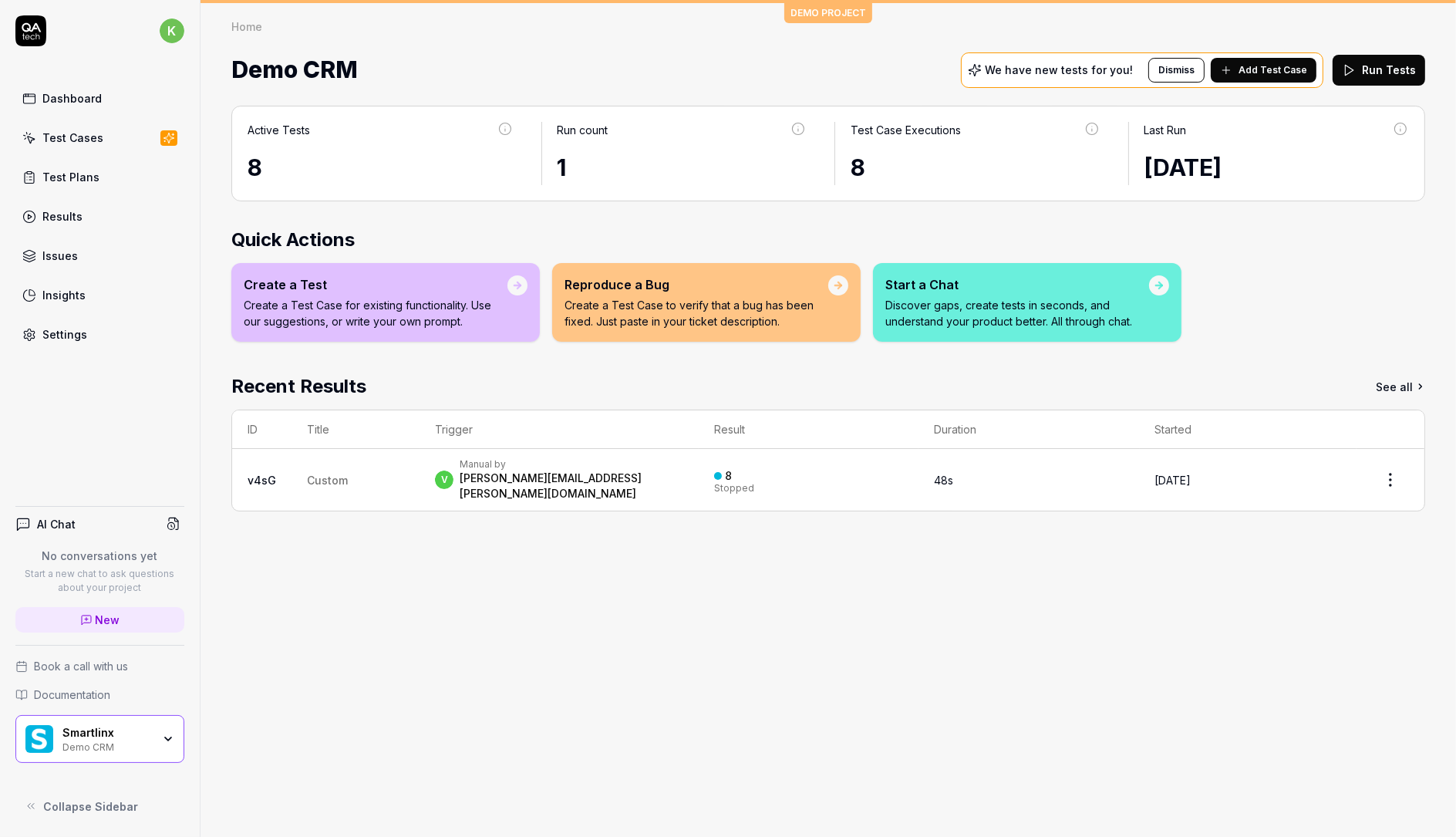
click at [75, 90] on div "Dashboard" at bounding box center [72, 98] width 59 height 17
click at [40, 34] on icon at bounding box center [31, 31] width 31 height 31
drag, startPoint x: 234, startPoint y: 65, endPoint x: 393, endPoint y: 66, distance: 159.0
click at [393, 66] on div "Demo CRM We have new tests for you! Dismiss Add Test Case Run Tests" at bounding box center [828, 70] width 1194 height 41
copy span "Demo CRM"
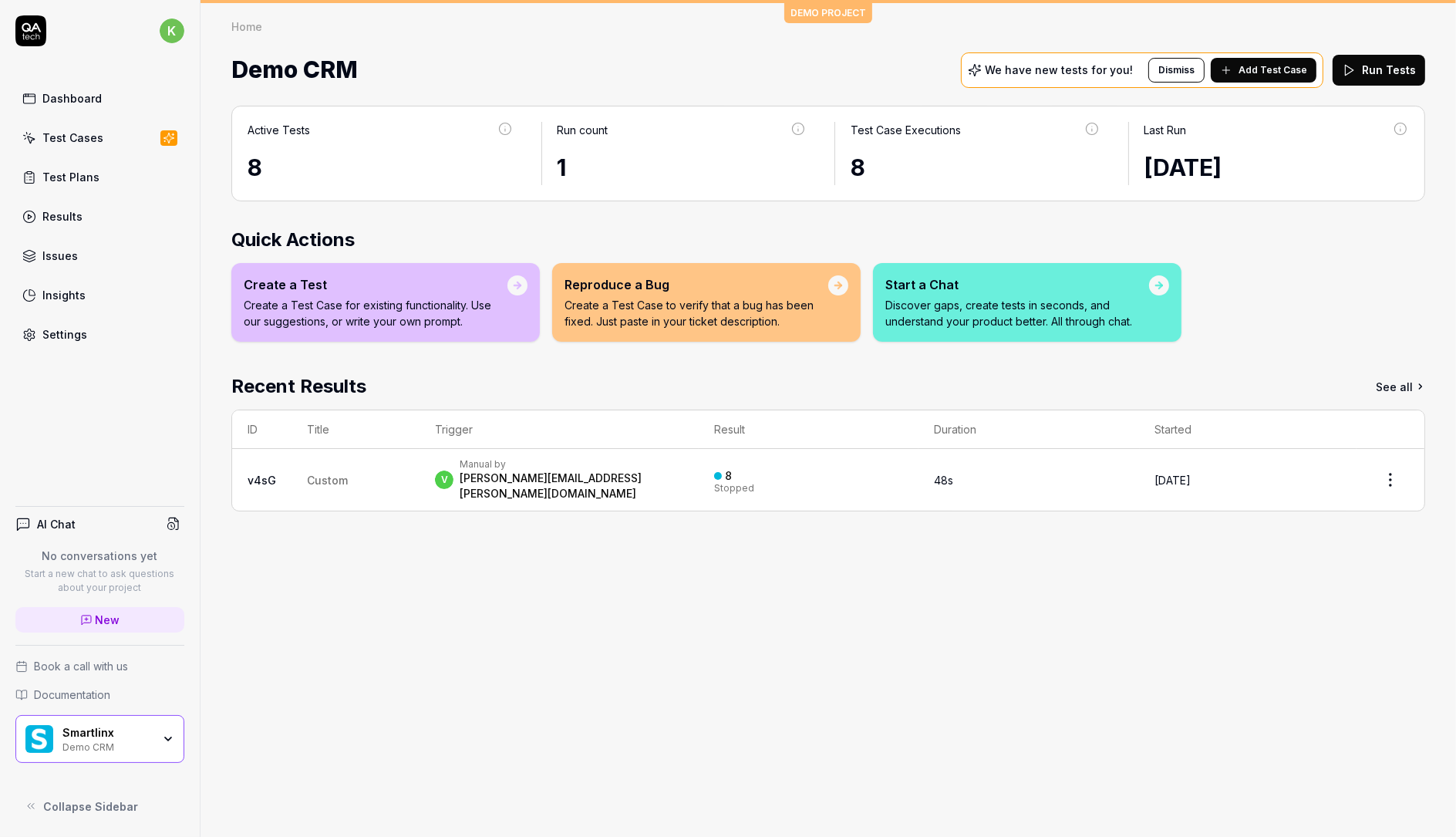
click at [495, 65] on div "Demo CRM We have new tests for you! Dismiss Add Test Case Run Tests" at bounding box center [828, 70] width 1194 height 41
click at [1279, 68] on span "Add Test Case" at bounding box center [1273, 70] width 69 height 14
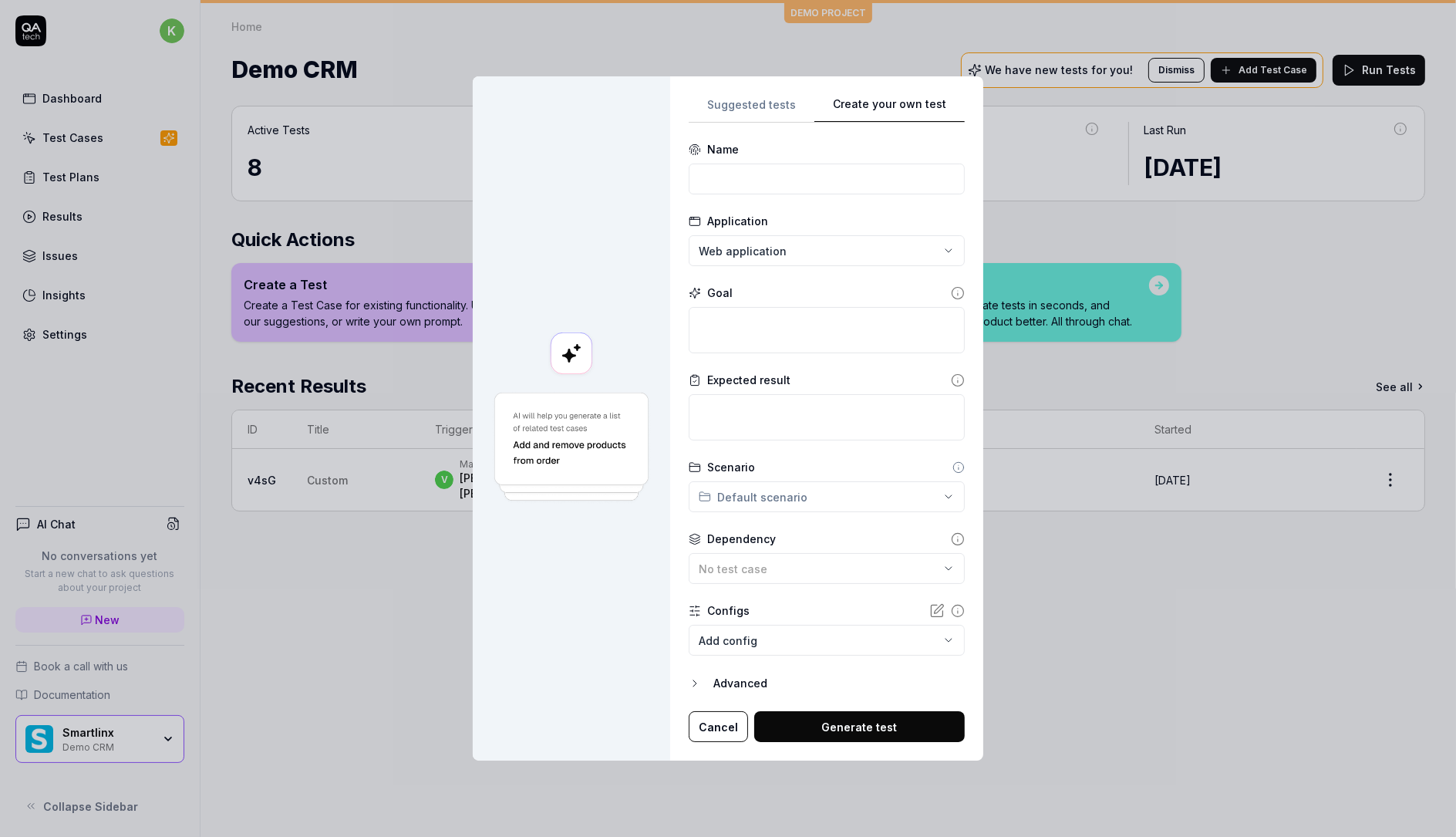
click at [926, 35] on div "**********" at bounding box center [728, 418] width 1456 height 837
click at [804, 251] on div "**********" at bounding box center [728, 418] width 1456 height 837
click at [804, 248] on div "**********" at bounding box center [728, 418] width 1456 height 837
click at [747, 98] on div "**********" at bounding box center [827, 418] width 276 height 647
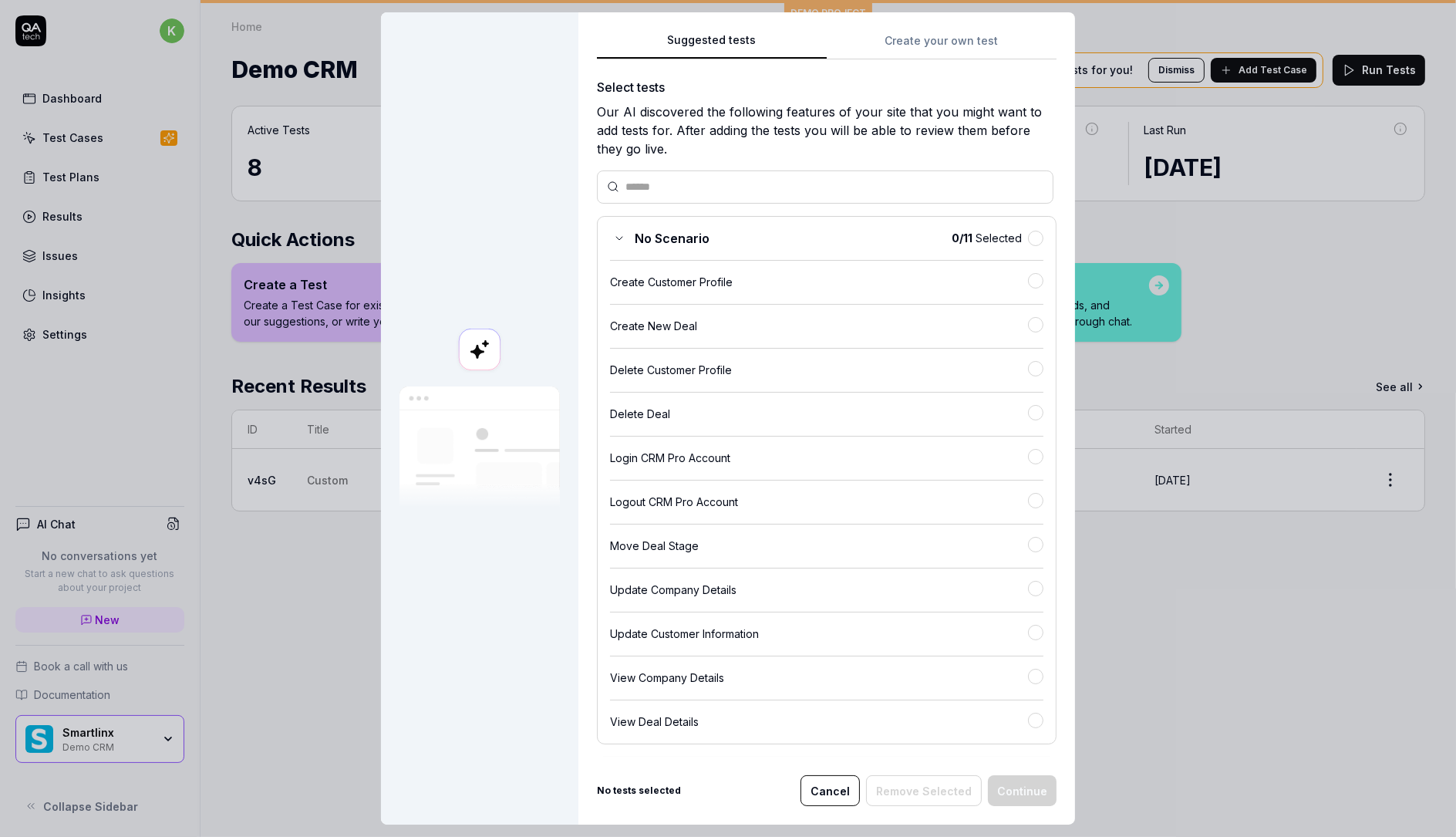
click at [710, 36] on button "Suggested tests" at bounding box center [712, 45] width 230 height 28
click at [833, 788] on button "Cancel" at bounding box center [830, 790] width 59 height 31
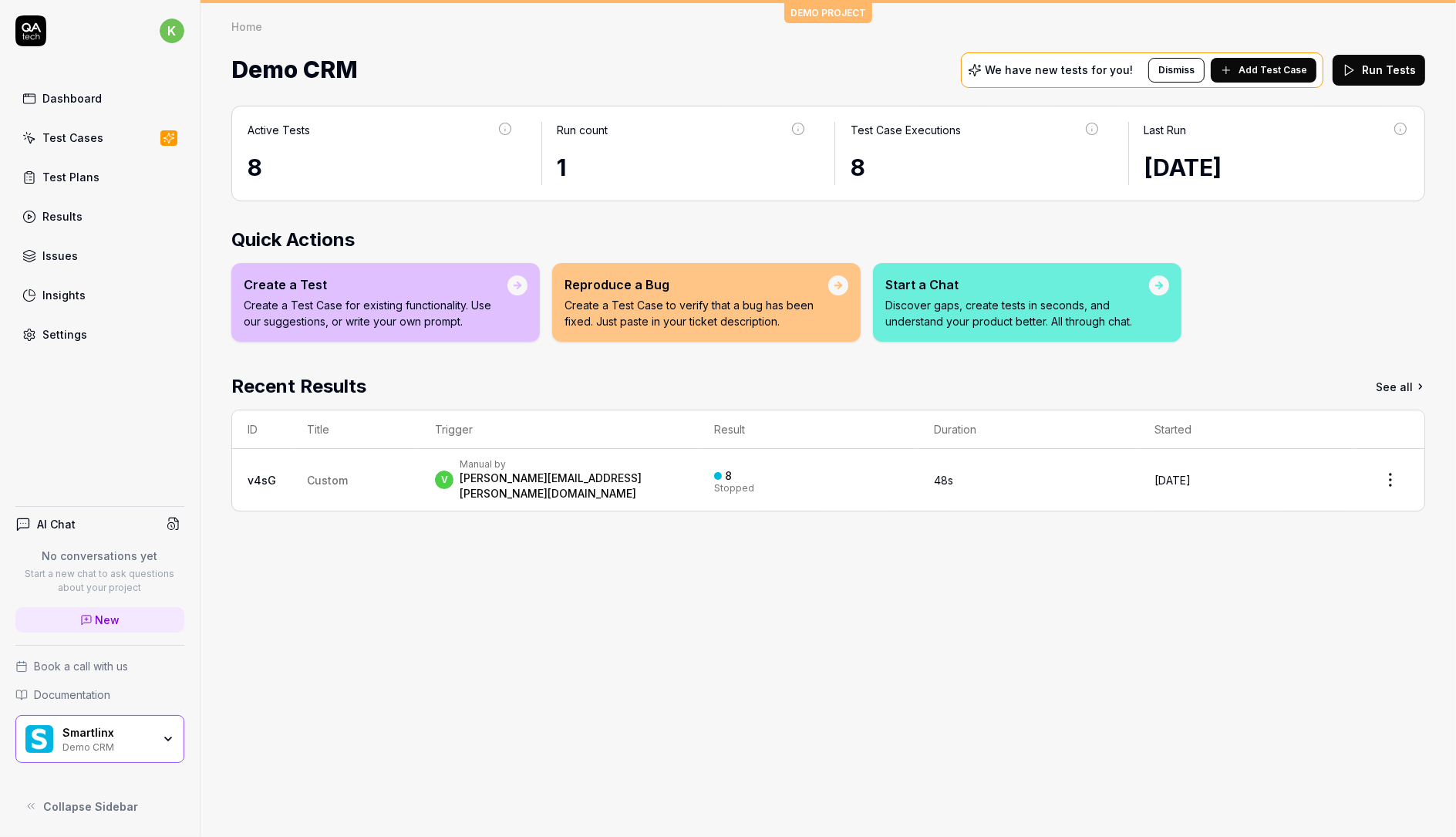
click at [115, 618] on span "New" at bounding box center [107, 619] width 24 height 17
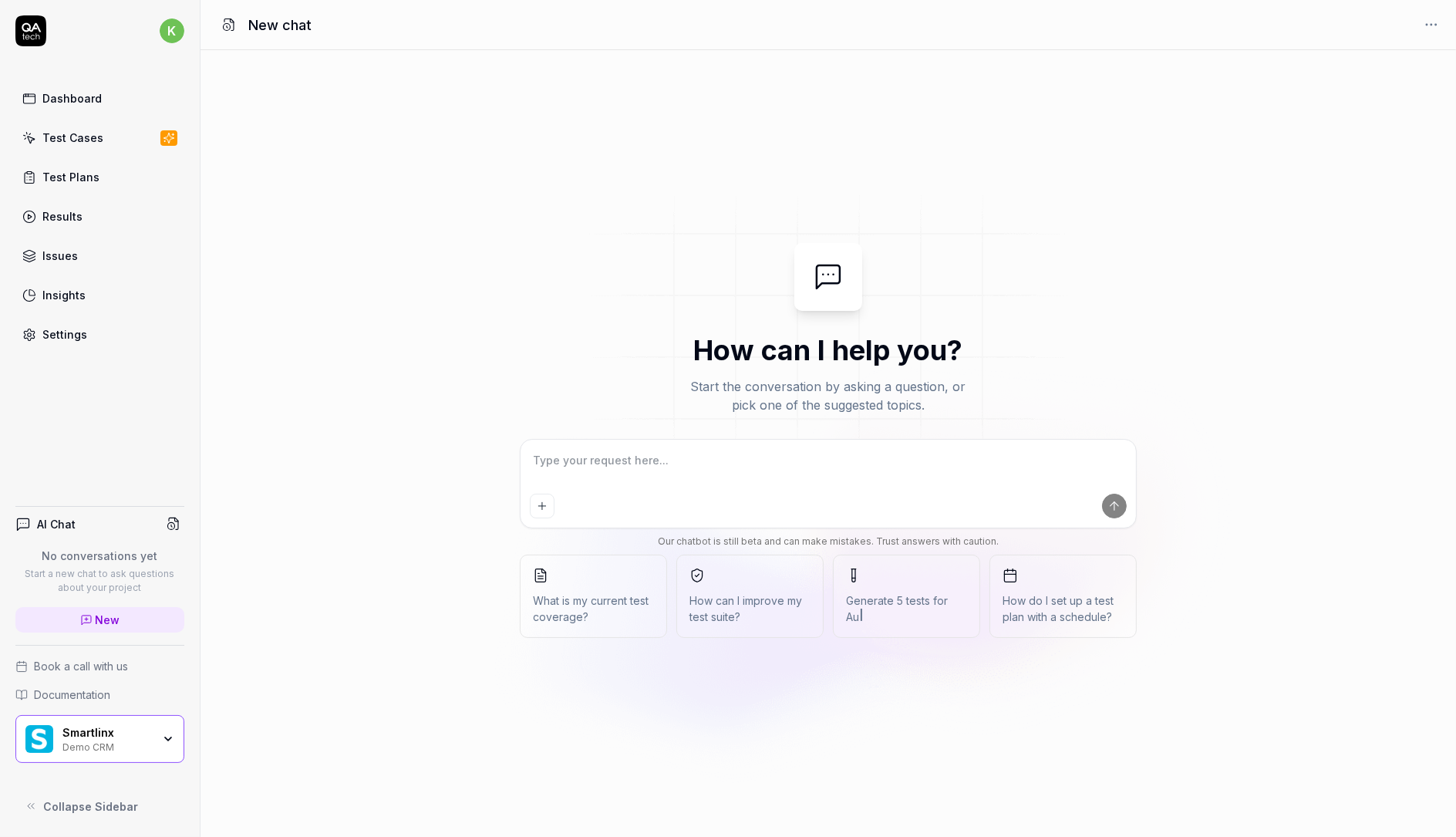
click at [637, 469] on textarea at bounding box center [829, 468] width 597 height 39
type textarea "*"
type textarea "I want to think about a testing plan for."
type textarea "*"
type textarea "I want to think about a testing plan for."
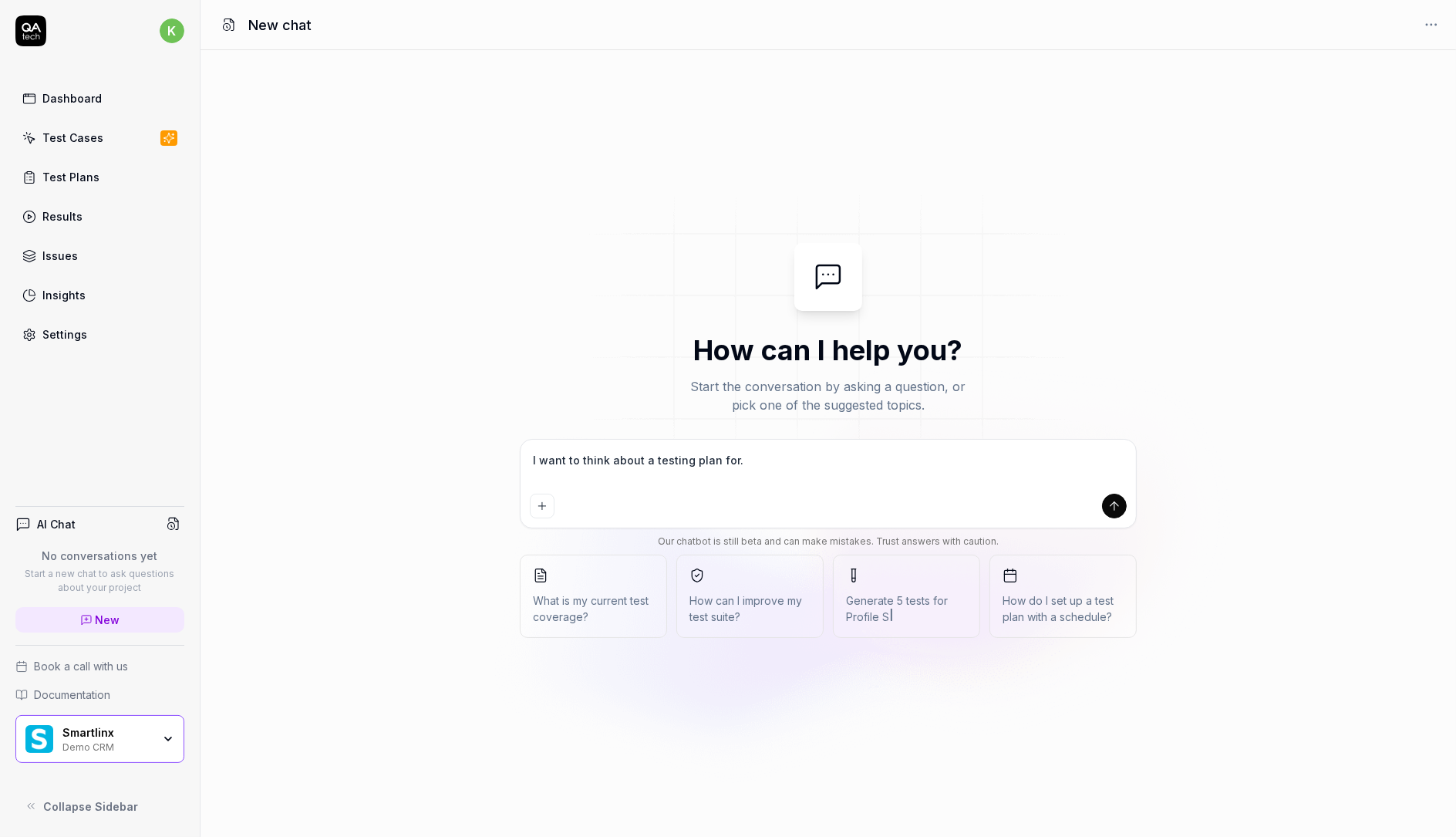
type textarea "*"
